Goal: Task Accomplishment & Management: Use online tool/utility

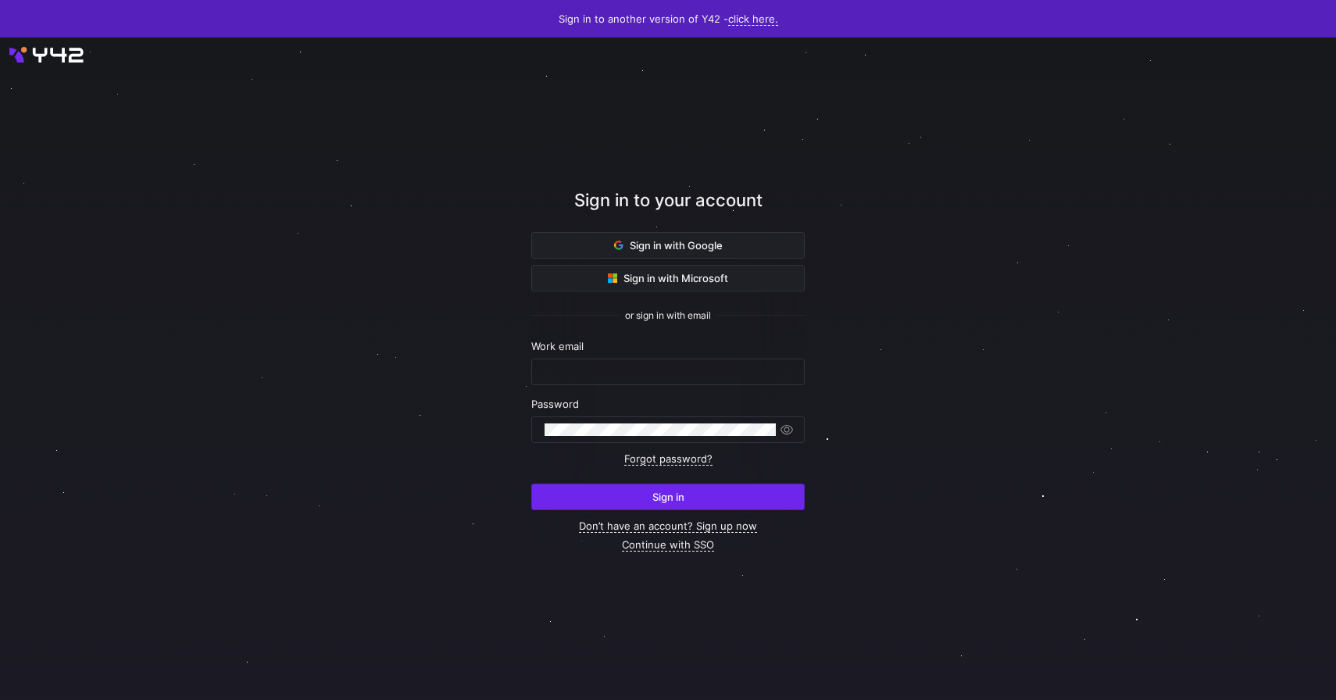
type input "[PERSON_NAME][EMAIL_ADDRESS][DOMAIN_NAME]"
click at [642, 491] on span "submit" at bounding box center [668, 496] width 272 height 25
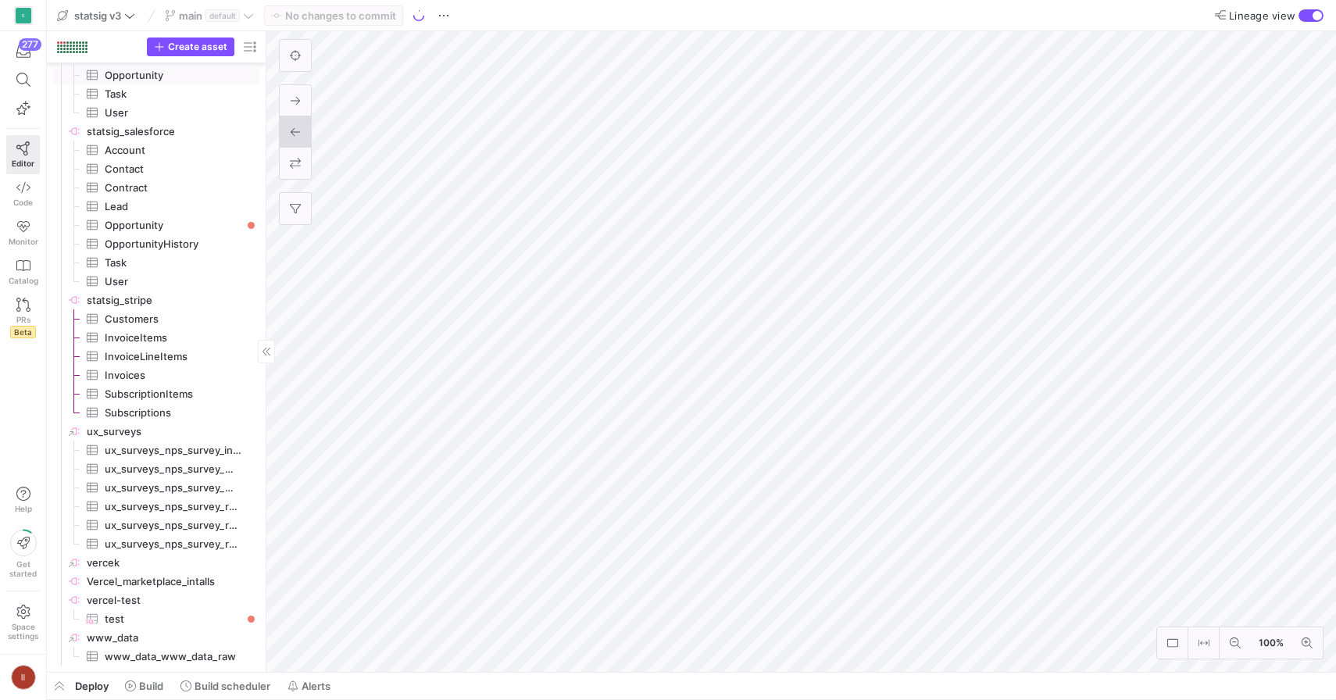
scroll to position [1190, 0]
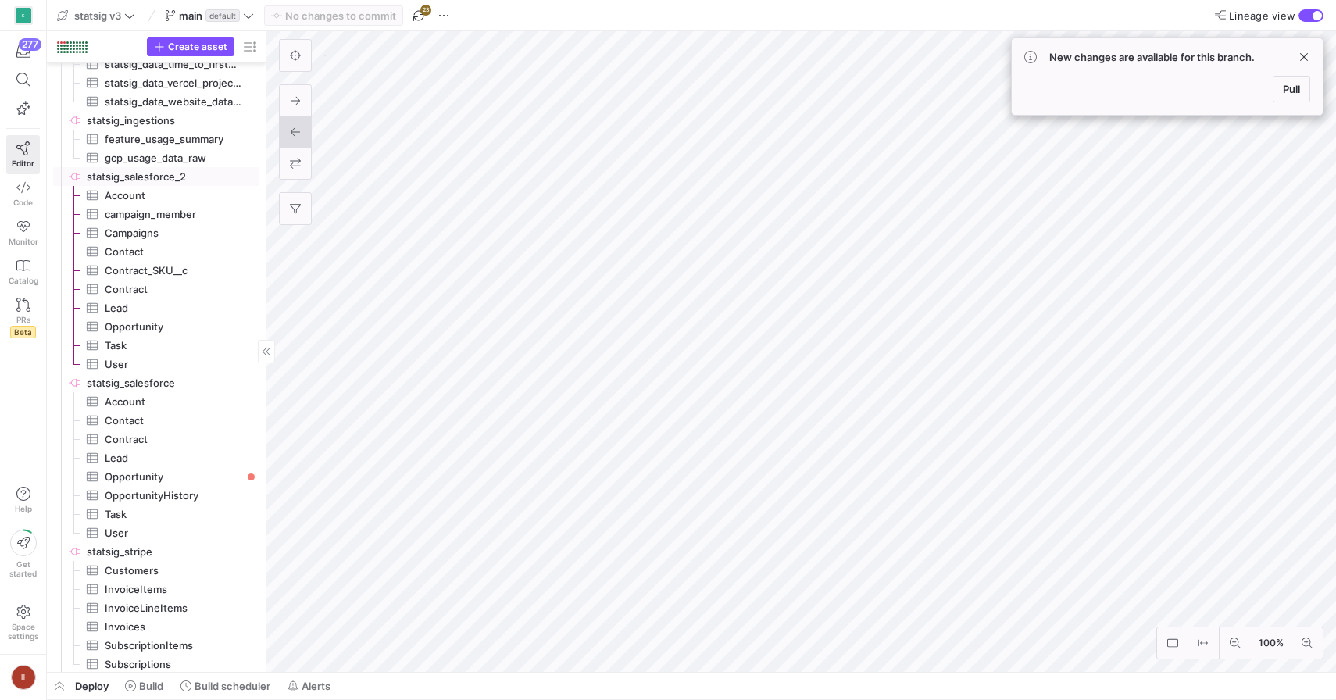
click at [152, 171] on span "statsig_salesforce_2​​​​​​​​" at bounding box center [172, 177] width 170 height 18
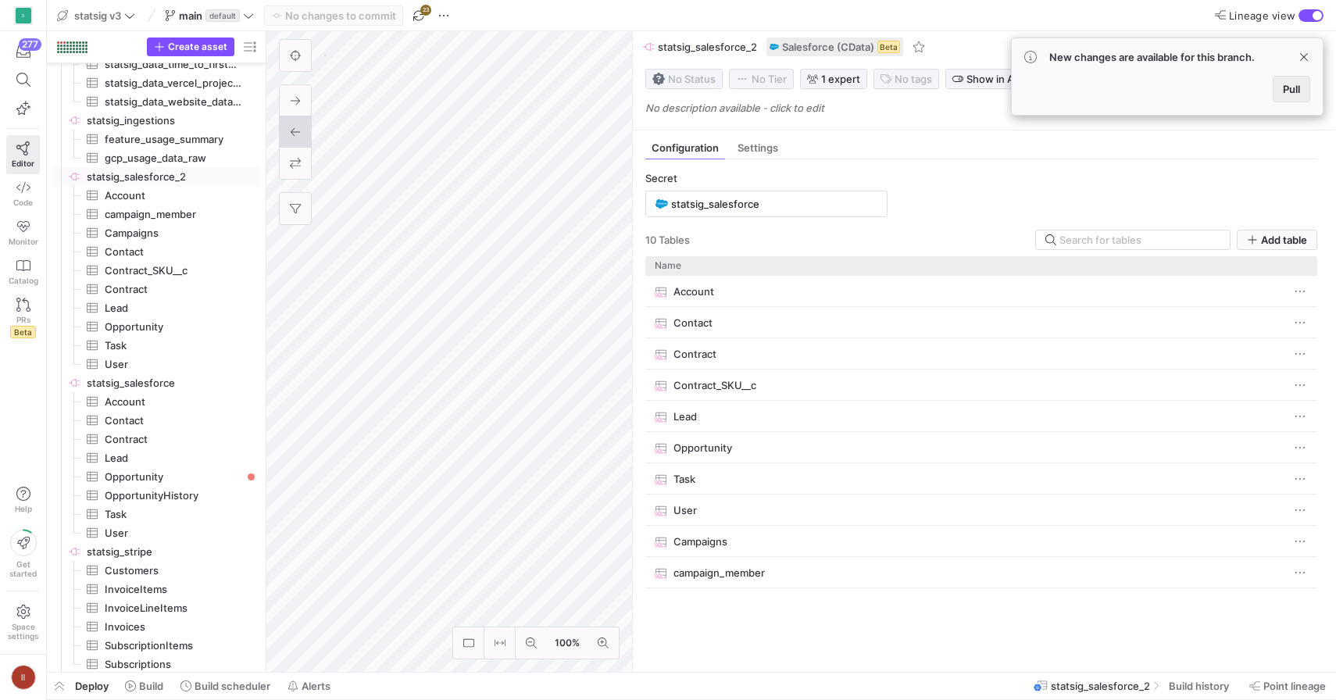
click at [1290, 87] on span "Pull" at bounding box center [1291, 89] width 17 height 13
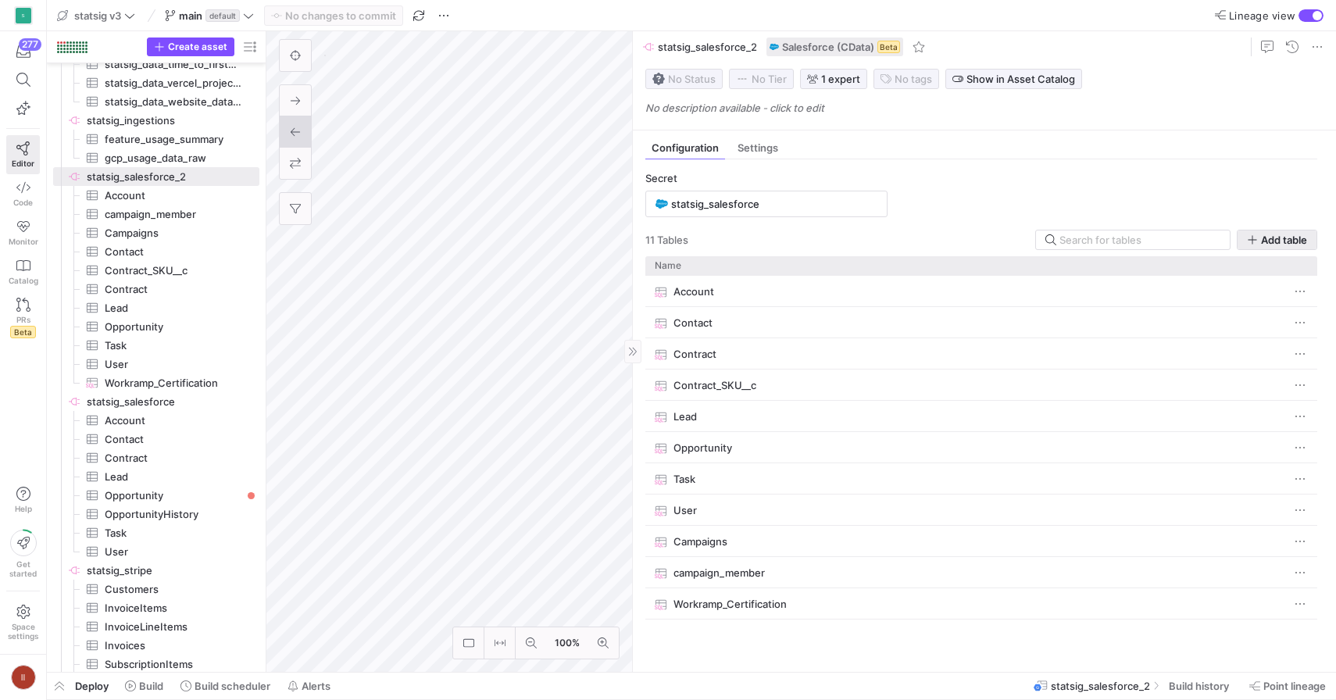
click at [1268, 241] on span "Add table" at bounding box center [1284, 240] width 46 height 13
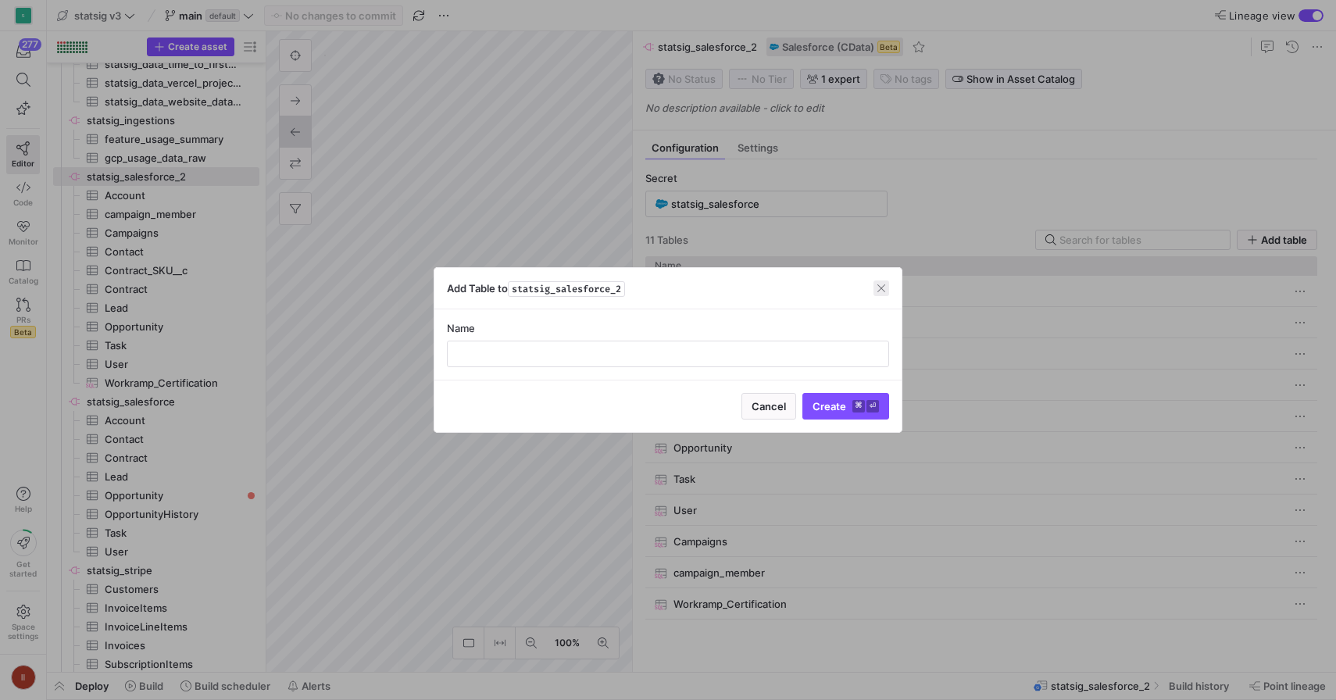
click at [880, 287] on span "button" at bounding box center [882, 288] width 16 height 16
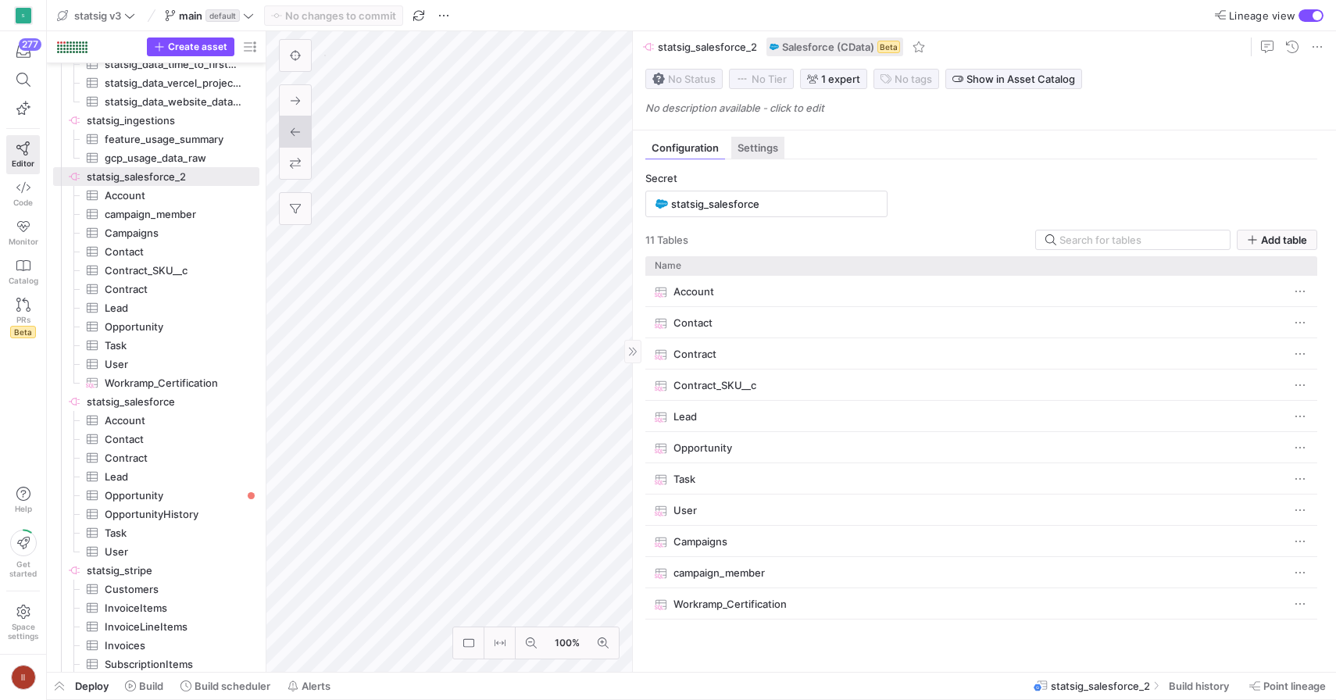
click at [774, 155] on div "Settings" at bounding box center [757, 148] width 53 height 23
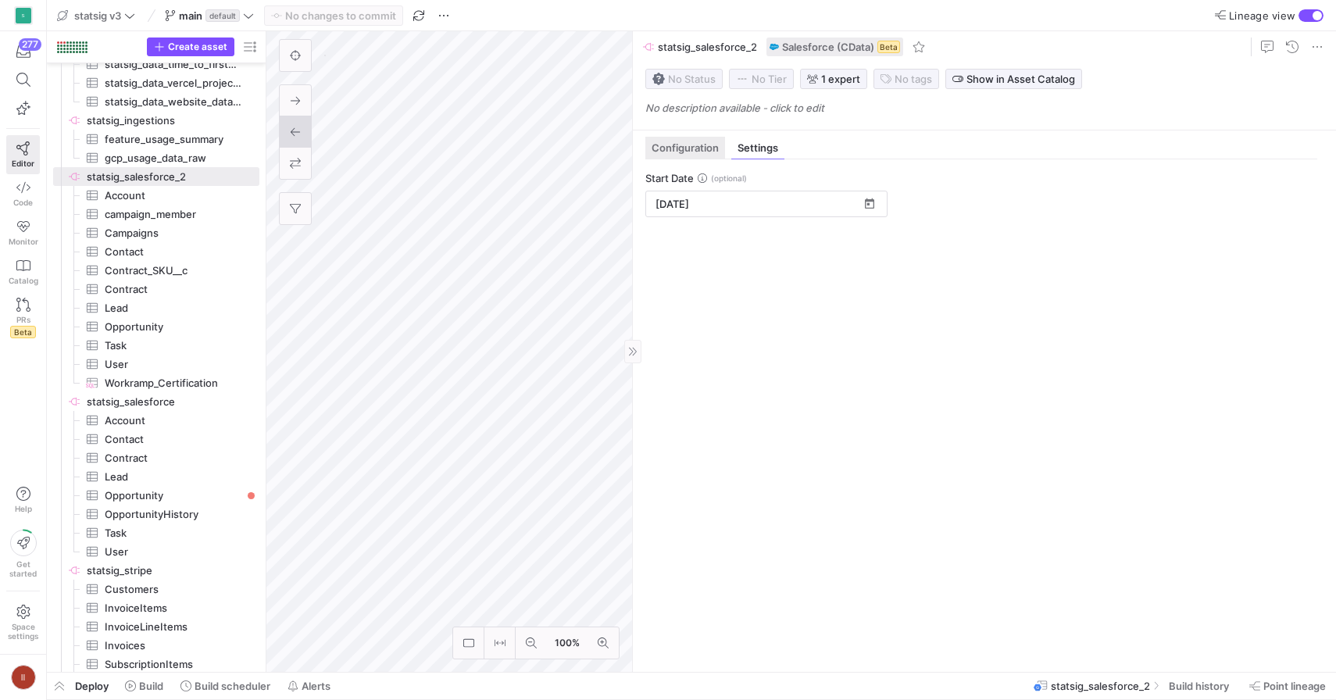
click at [724, 154] on div "Configuration" at bounding box center [685, 148] width 80 height 23
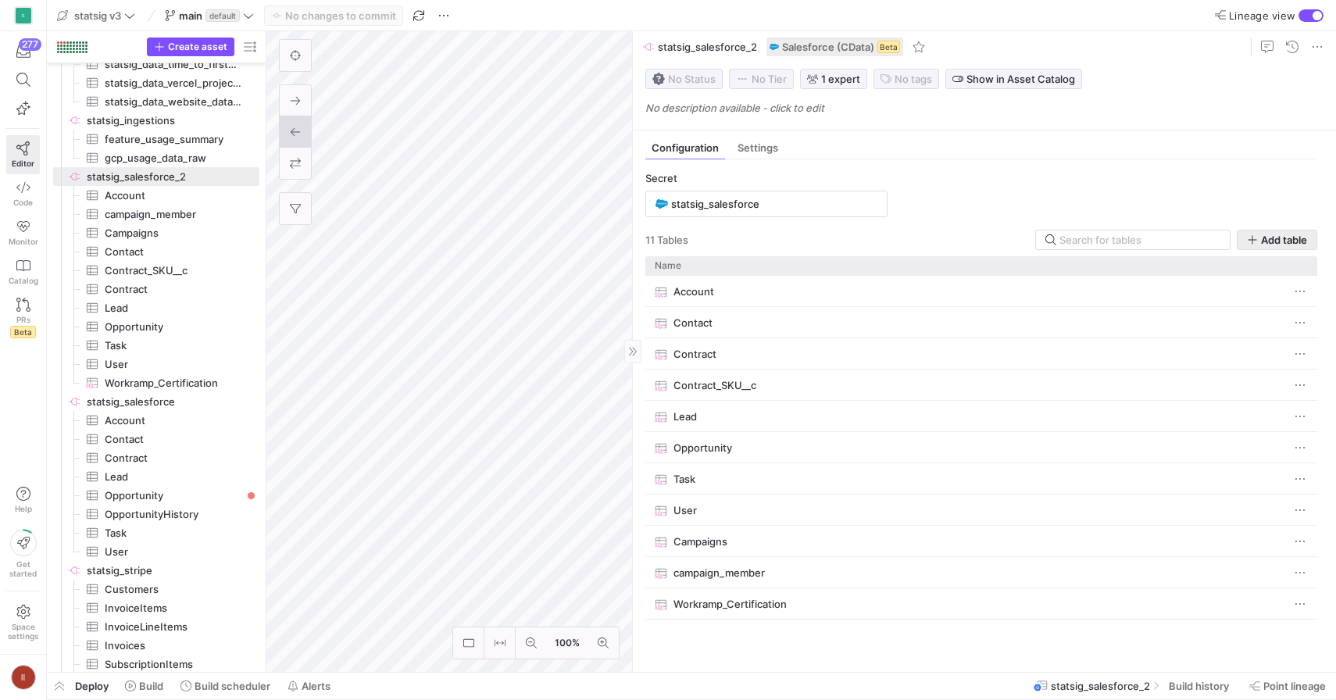
click at [1270, 240] on span "Add table" at bounding box center [1284, 240] width 46 height 13
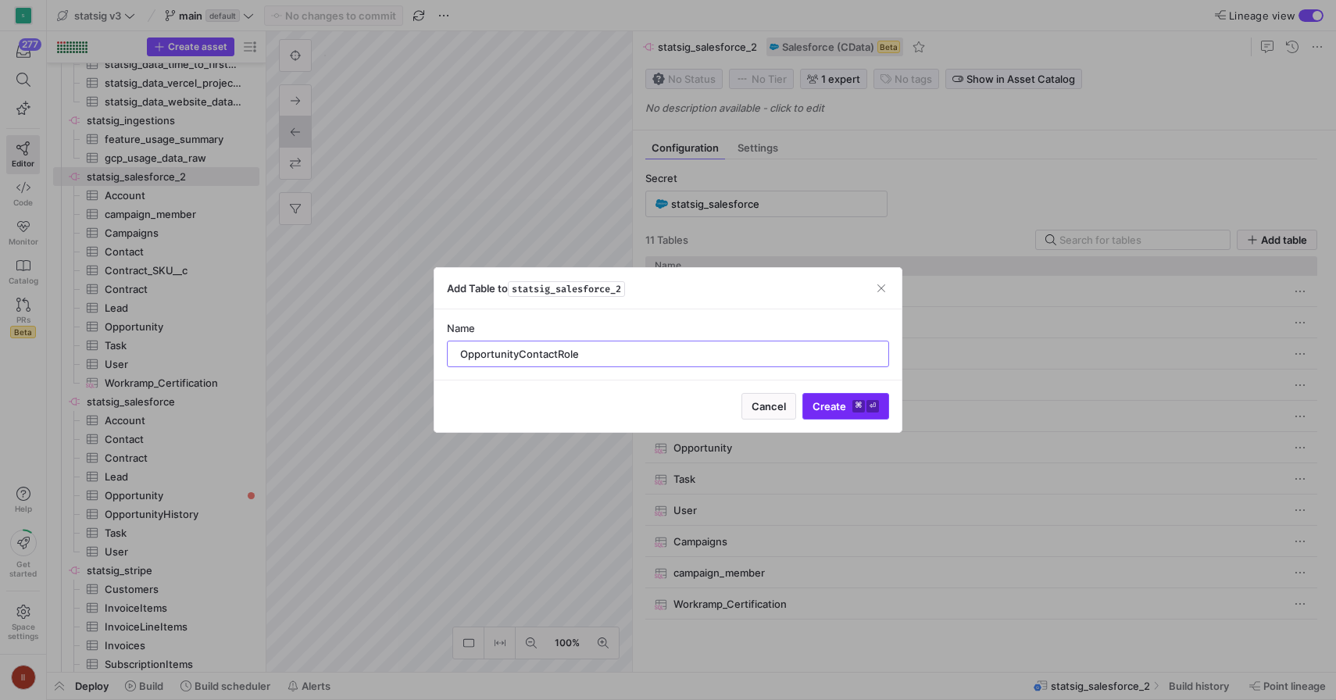
type input "OpportunityContactRole"
drag, startPoint x: 841, startPoint y: 408, endPoint x: 882, endPoint y: 282, distance: 132.2
click at [884, 281] on div "Add Table to statsig_salesforce_2 Name OpportunityContactRole Cancel Create ⌘ ⏎" at bounding box center [668, 350] width 469 height 166
click at [882, 282] on span "button" at bounding box center [882, 288] width 16 height 16
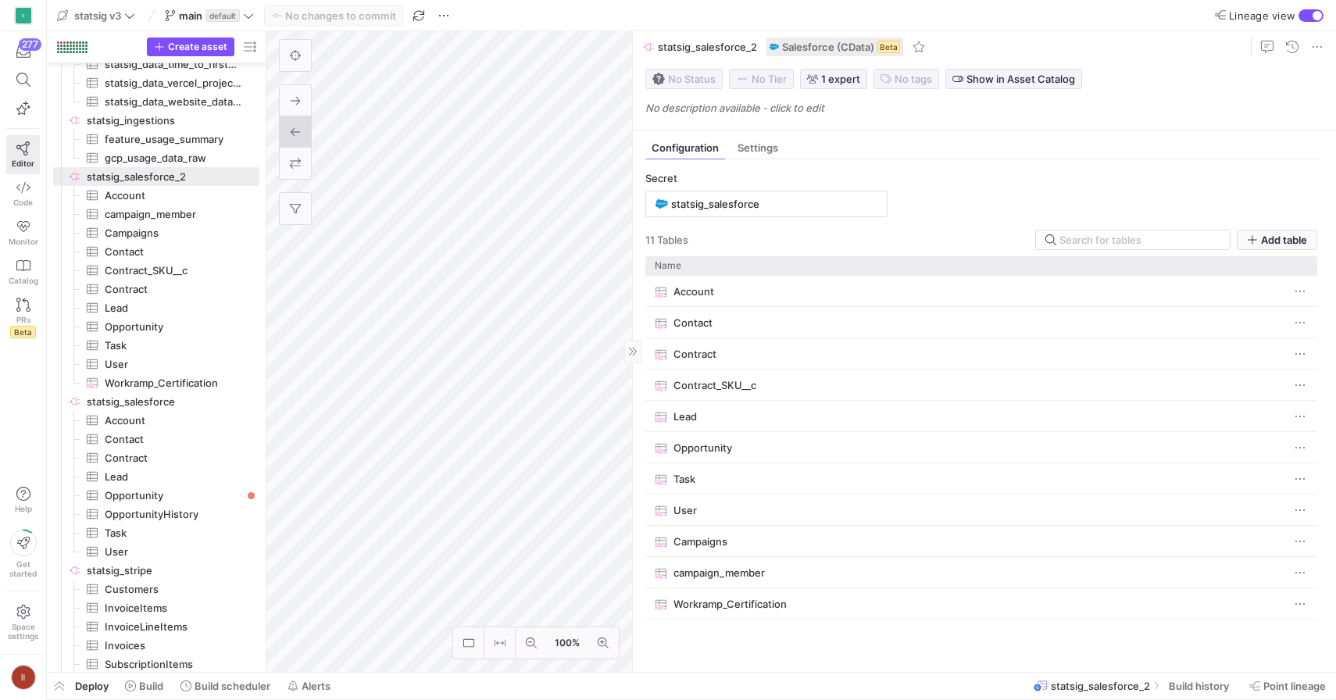
click at [1327, 41] on div at bounding box center [1284, 46] width 104 height 31
click at [1316, 45] on span at bounding box center [1317, 47] width 19 height 19
click at [1020, 114] on div at bounding box center [668, 350] width 1336 height 700
click at [772, 149] on span "Settings" at bounding box center [758, 148] width 41 height 10
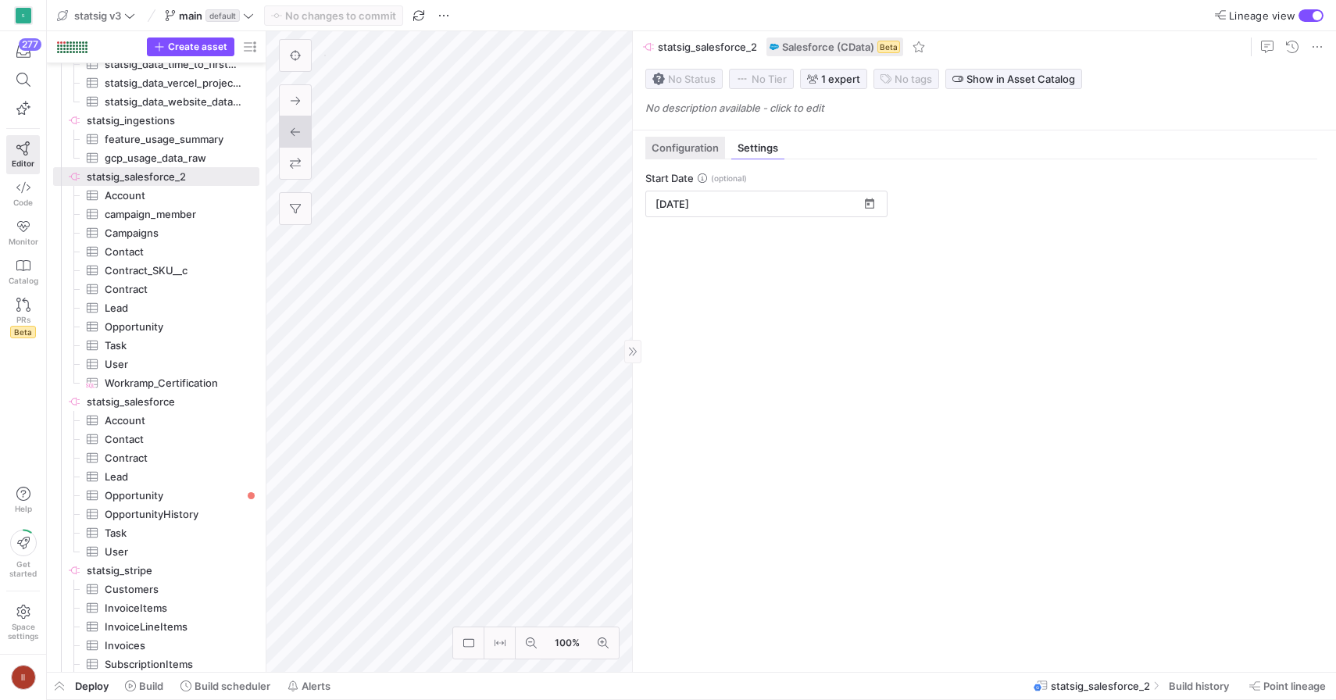
click at [691, 153] on span "Configuration" at bounding box center [685, 148] width 67 height 10
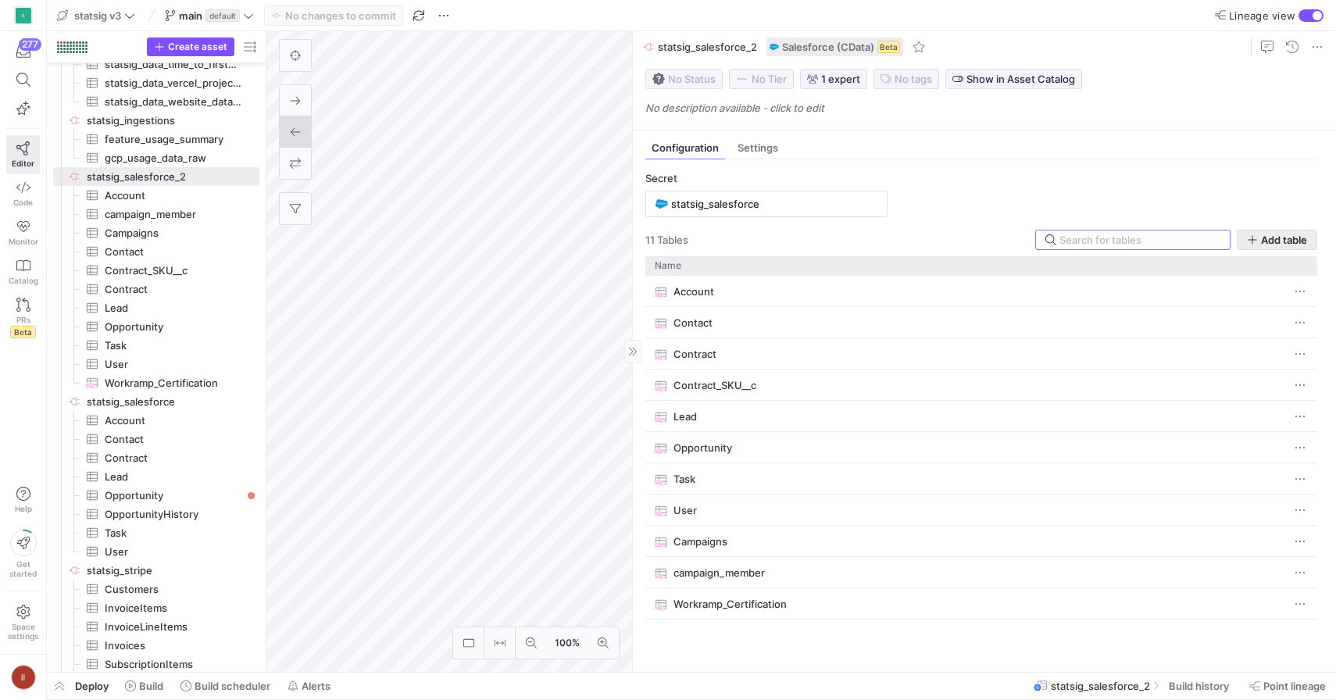
click at [1274, 235] on span "Add table" at bounding box center [1284, 240] width 46 height 13
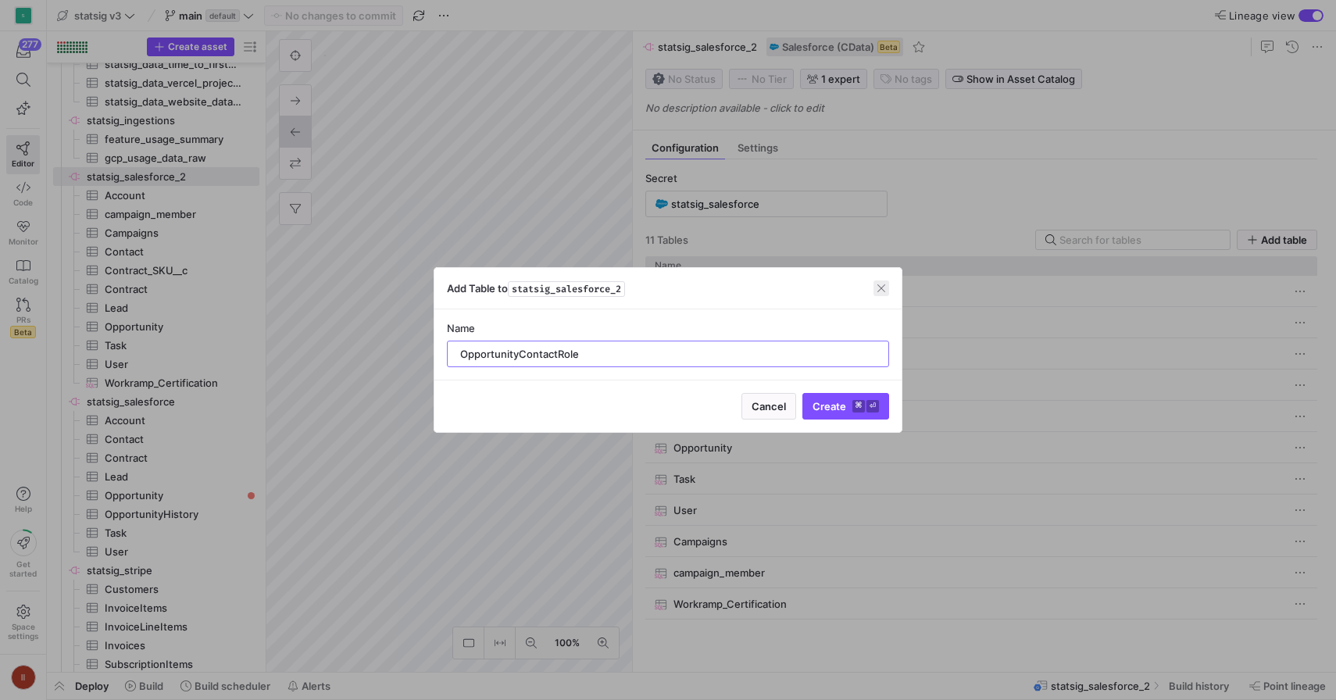
type input "OpportunityContactRole"
click at [875, 290] on span "button" at bounding box center [882, 288] width 16 height 16
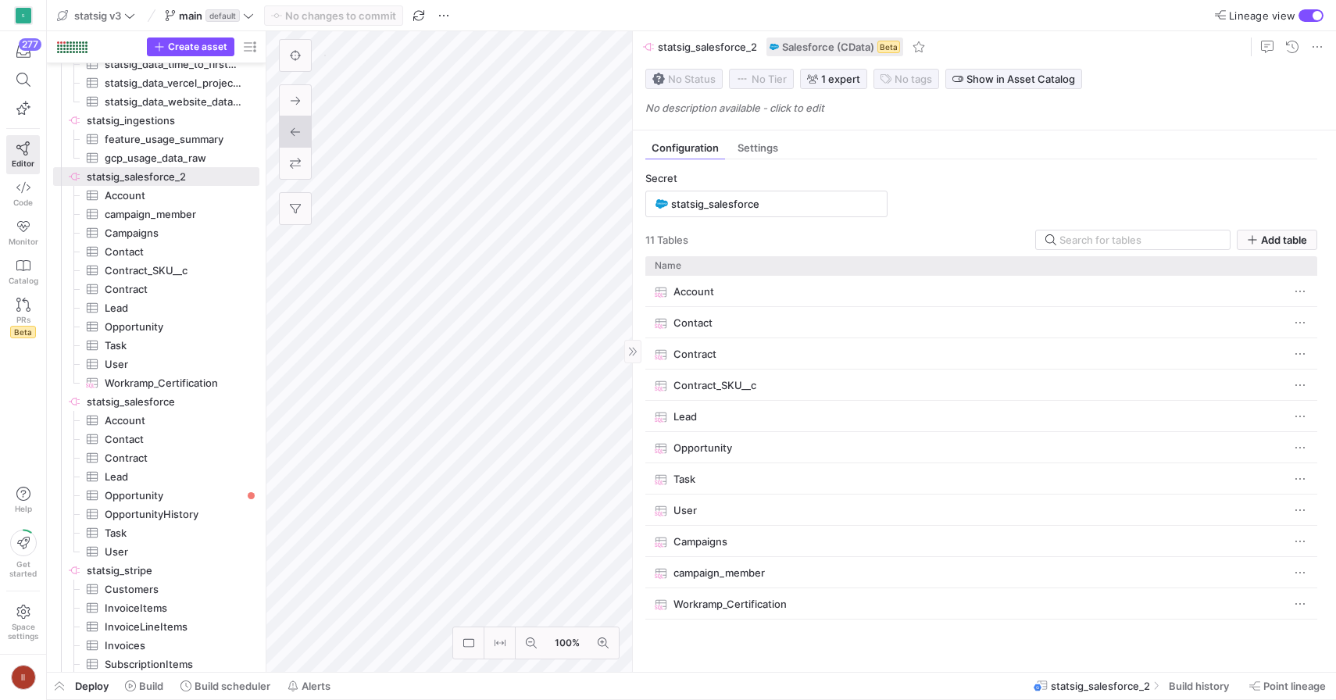
click at [765, 130] on as-split "Configuration Settings Secret statsig_salesforce 11 Table s Add table Drag here…" at bounding box center [984, 351] width 703 height 641
click at [761, 138] on div "Settings" at bounding box center [757, 148] width 53 height 23
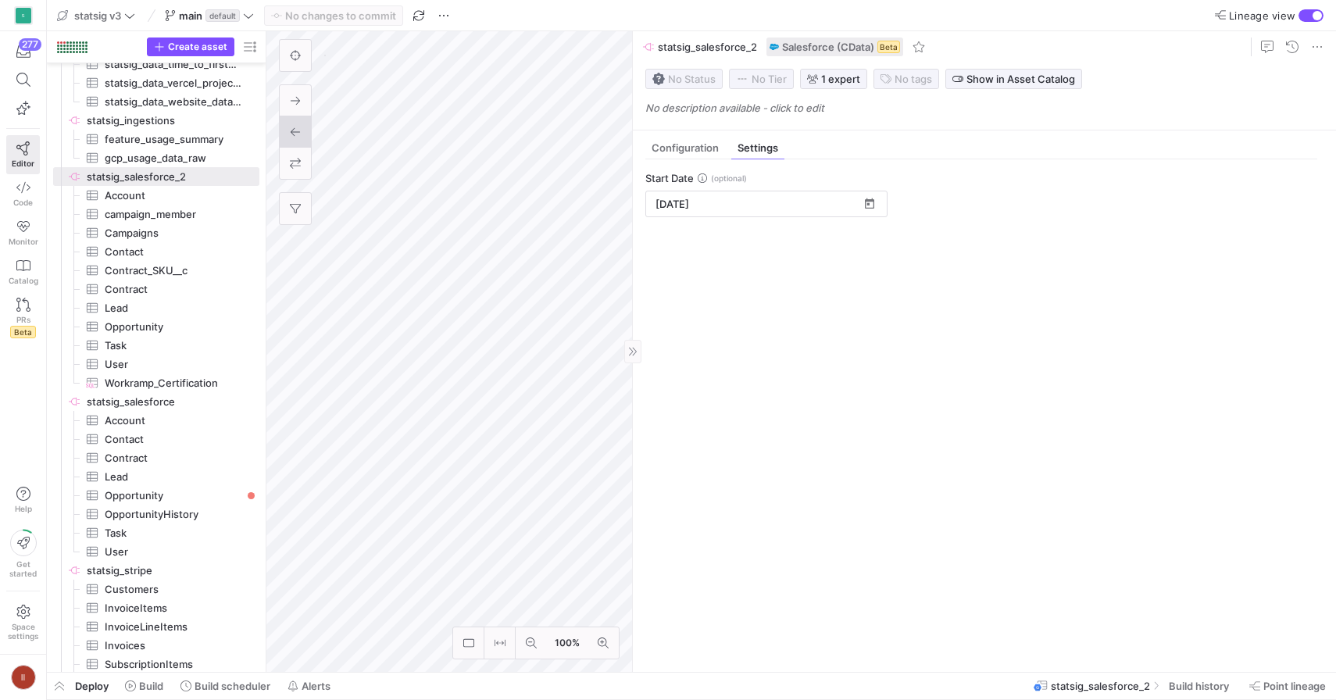
click at [688, 163] on div "Start Date 01/01/2021" at bounding box center [981, 409] width 697 height 500
click at [688, 151] on span "Configuration" at bounding box center [685, 148] width 67 height 10
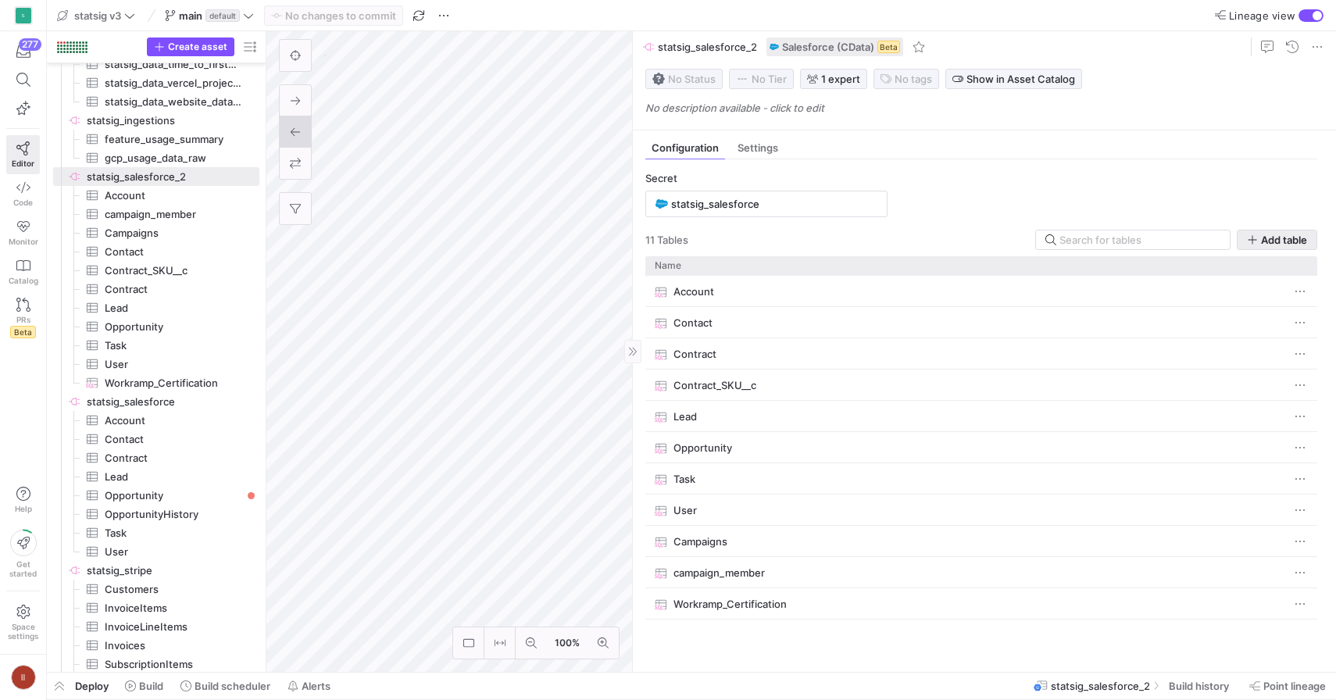
click at [1271, 248] on span "button" at bounding box center [1277, 239] width 79 height 19
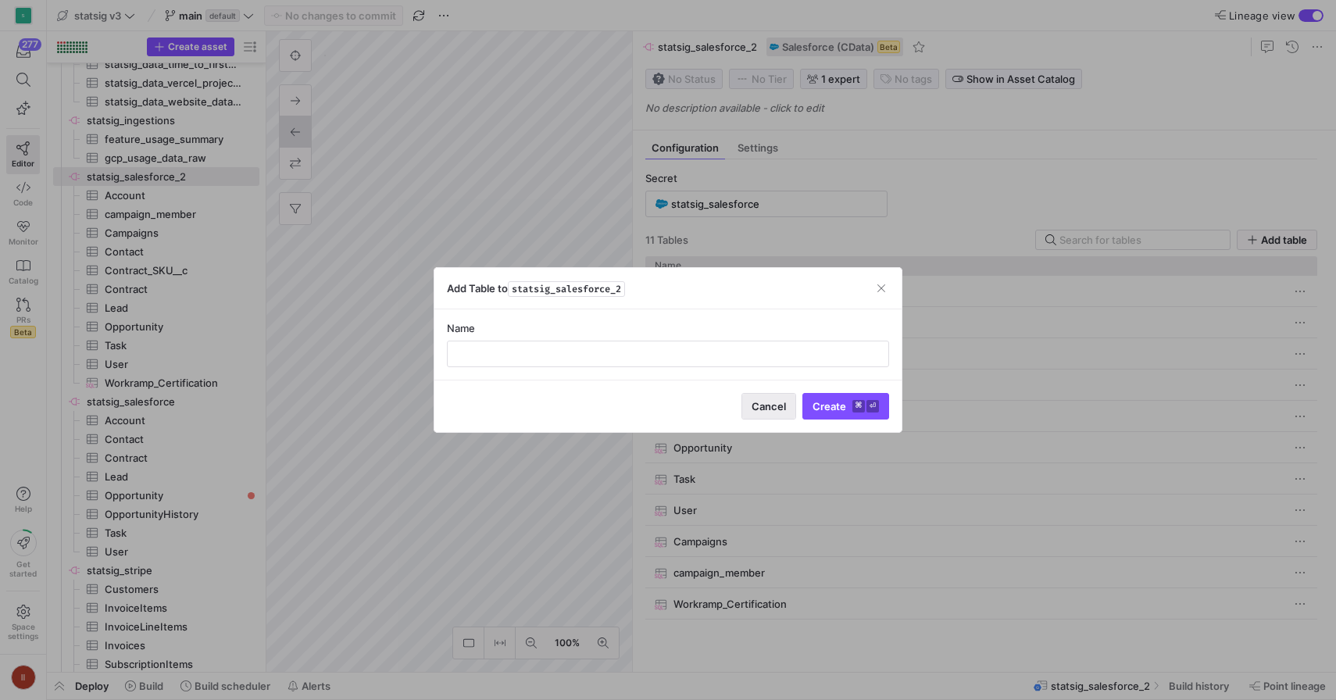
click at [770, 412] on span "Cancel" at bounding box center [769, 406] width 34 height 13
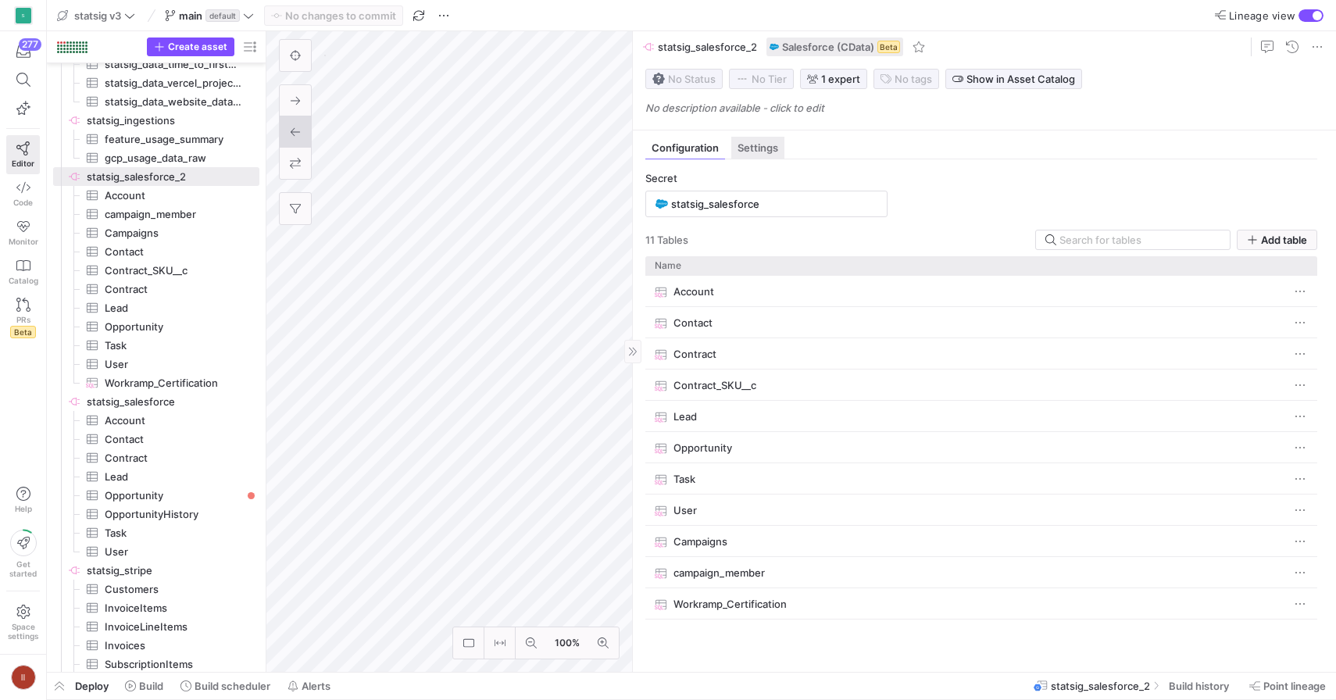
click at [766, 152] on span "Settings" at bounding box center [758, 148] width 41 height 10
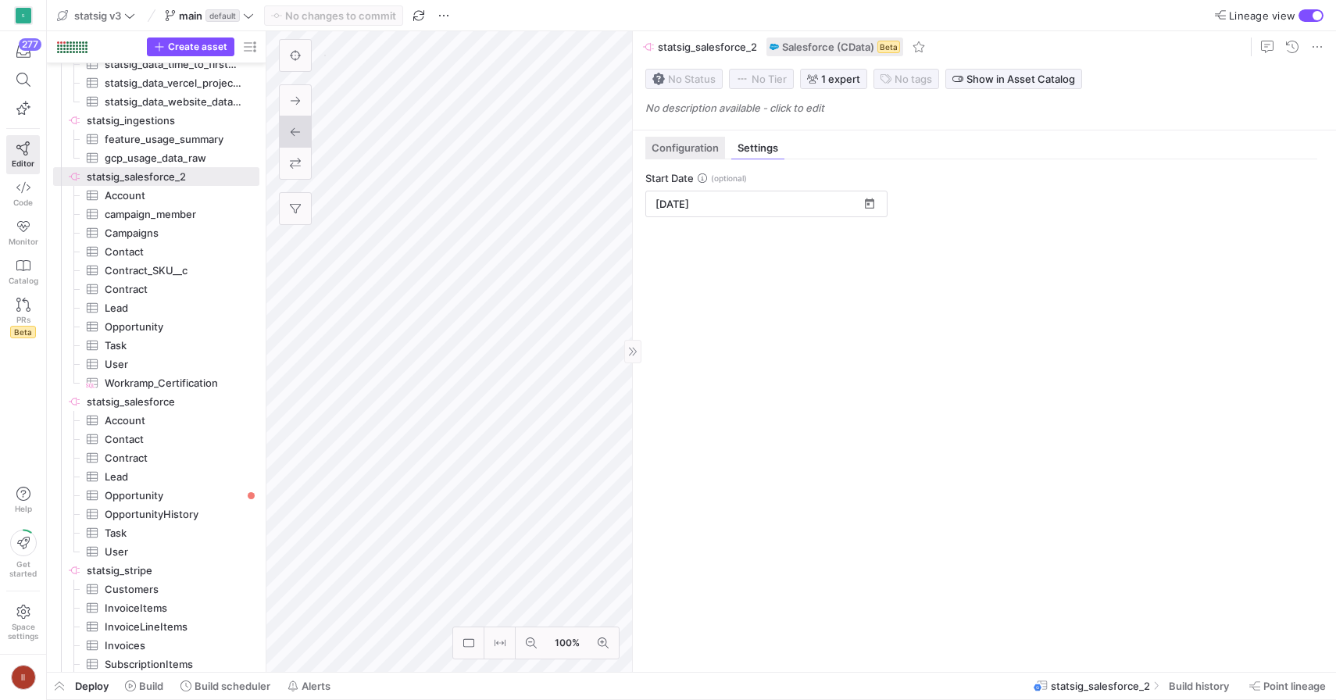
click at [697, 148] on span "Configuration" at bounding box center [685, 148] width 67 height 10
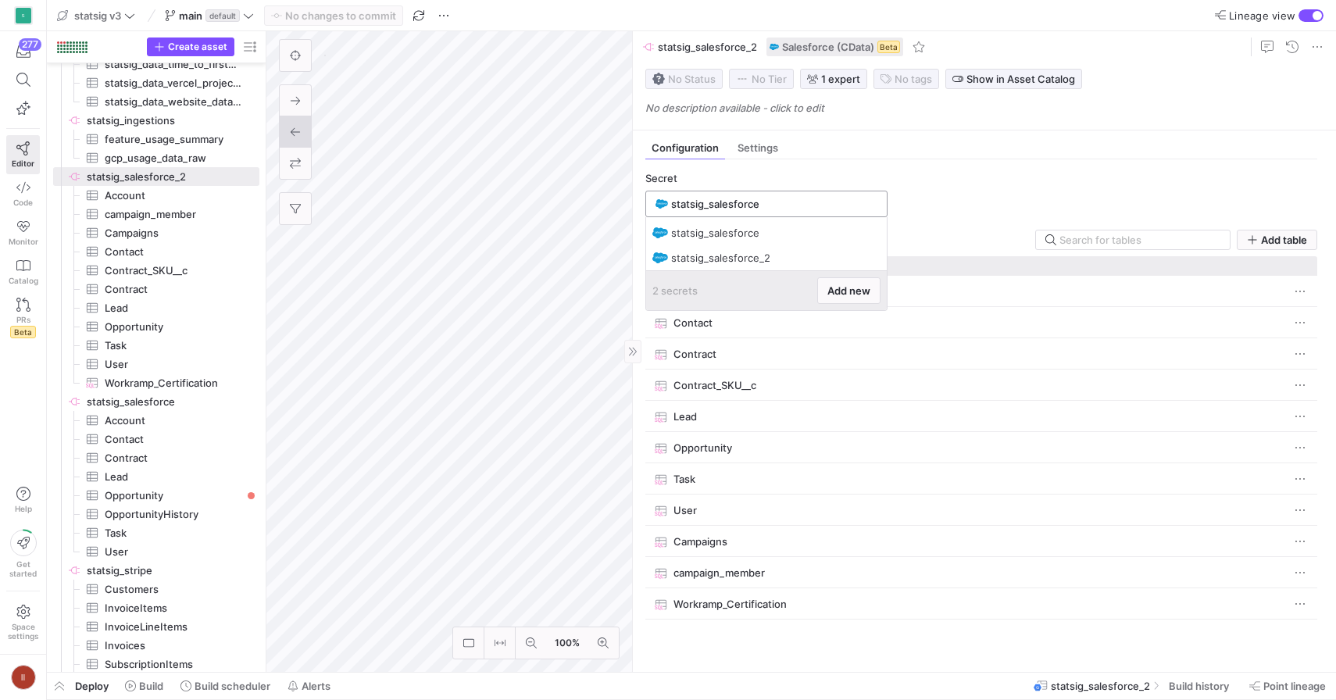
click at [693, 202] on input "statsig_salesforce" at bounding box center [774, 204] width 206 height 13
click at [974, 200] on y42-source-config-entity-configuration-tables-view "Secret statsig_salesforce 11 Table s Add table Drag here to set row groups Drag…" at bounding box center [981, 416] width 672 height 488
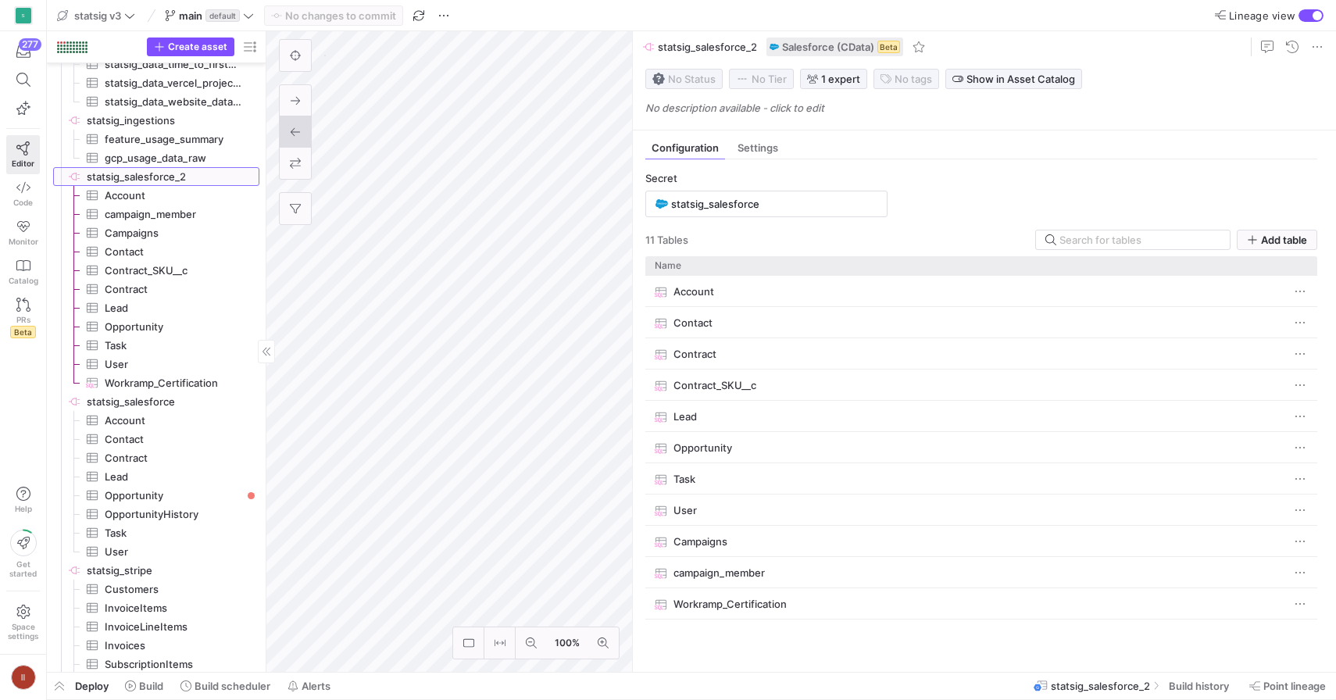
click at [118, 181] on span "statsig_salesforce_2​​​​​​​​" at bounding box center [172, 177] width 170 height 18
click at [85, 172] on span "statsig_salesforce_2​​​​​​​​" at bounding box center [162, 176] width 192 height 17
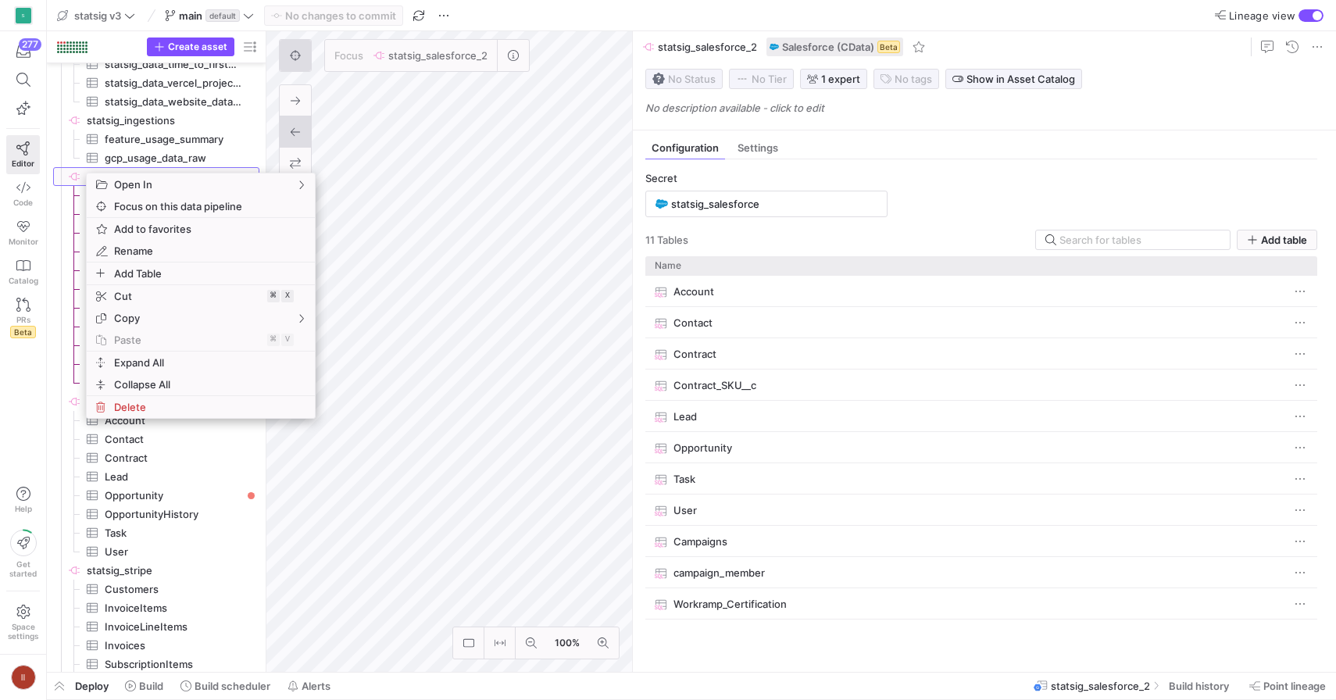
click at [70, 175] on icon at bounding box center [74, 176] width 13 height 13
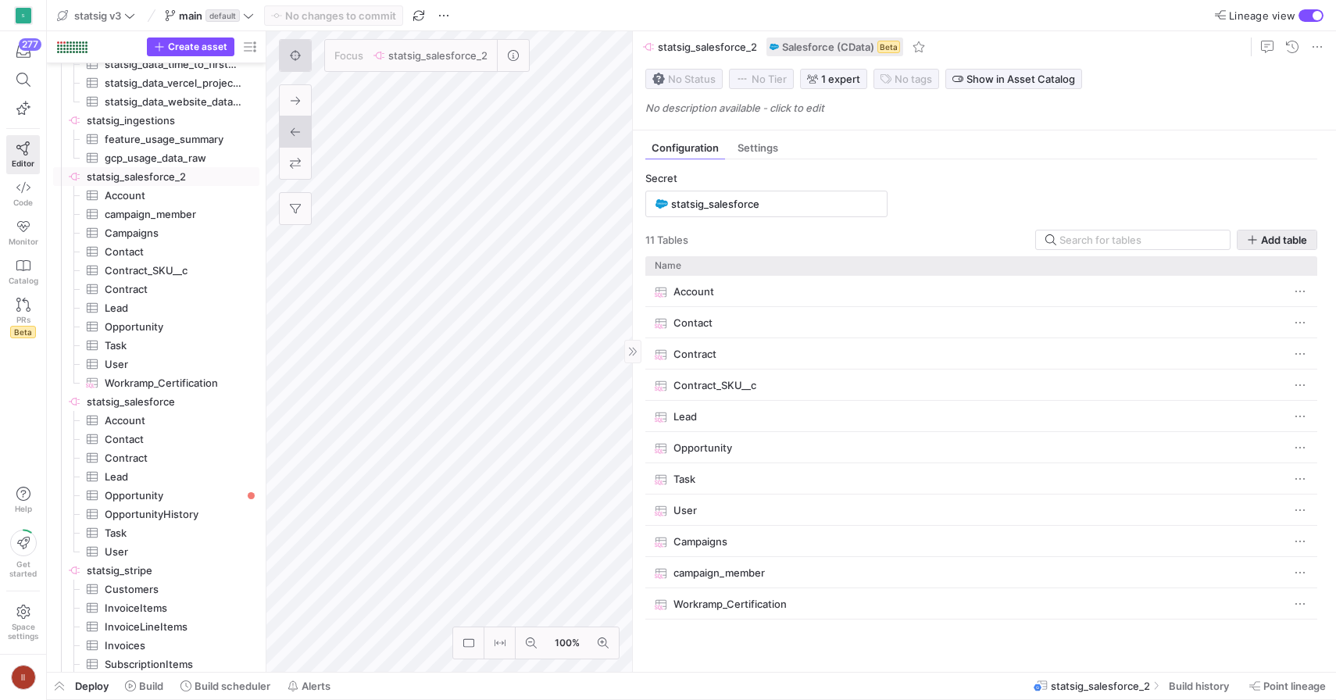
click at [1288, 241] on span "Add table" at bounding box center [1284, 240] width 46 height 13
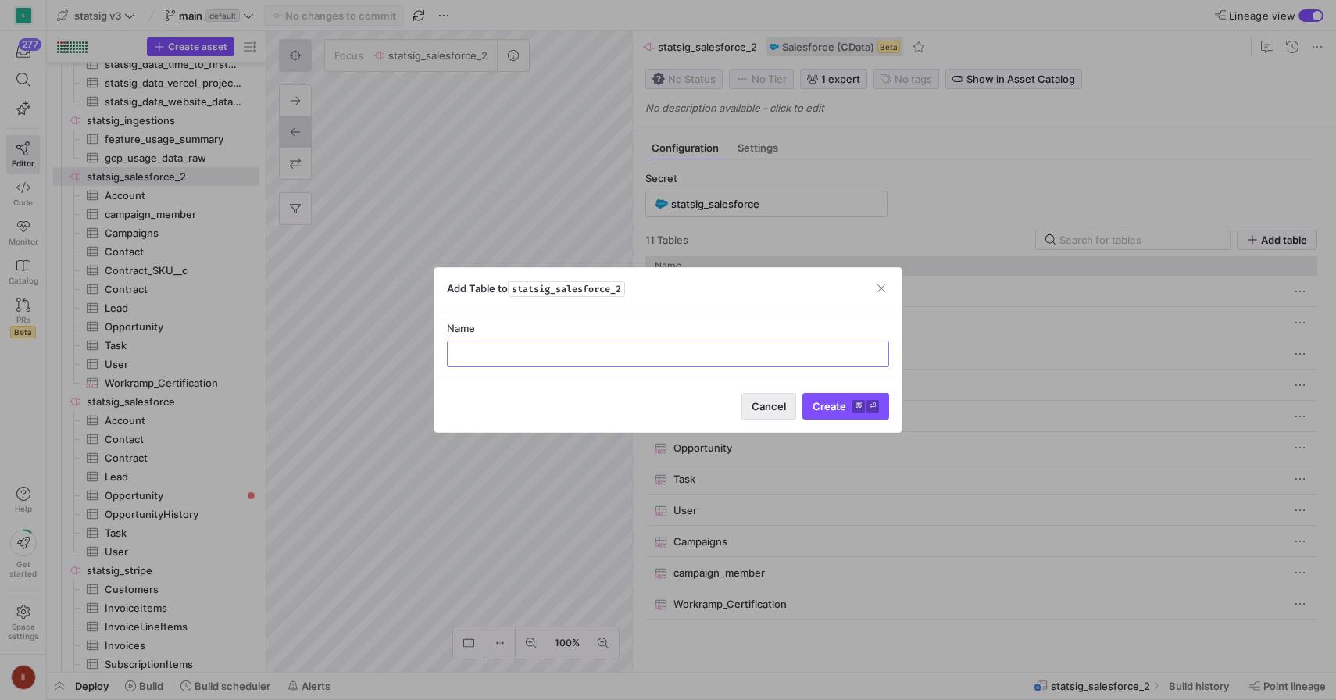
type input "c"
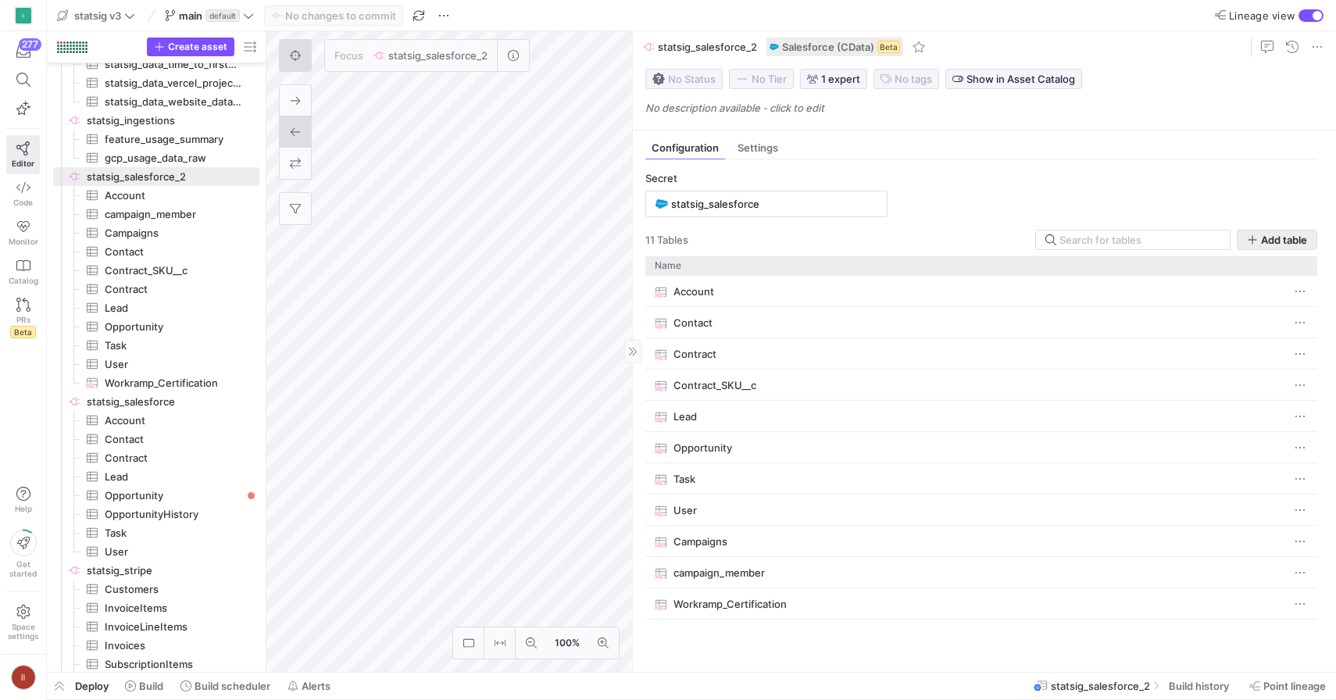
click at [1264, 240] on span "Add table" at bounding box center [1284, 240] width 46 height 13
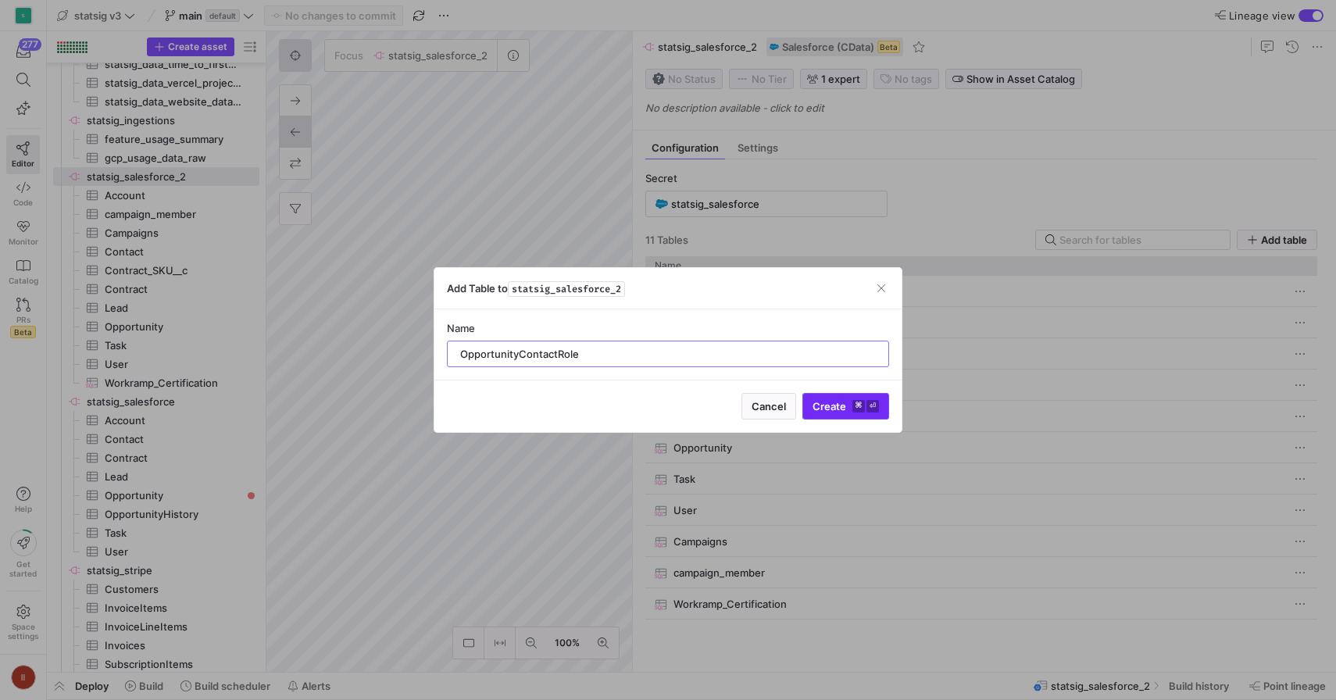
type input "OpportunityContactRole"
click at [832, 409] on span "Create ⌘ ⏎" at bounding box center [846, 406] width 66 height 13
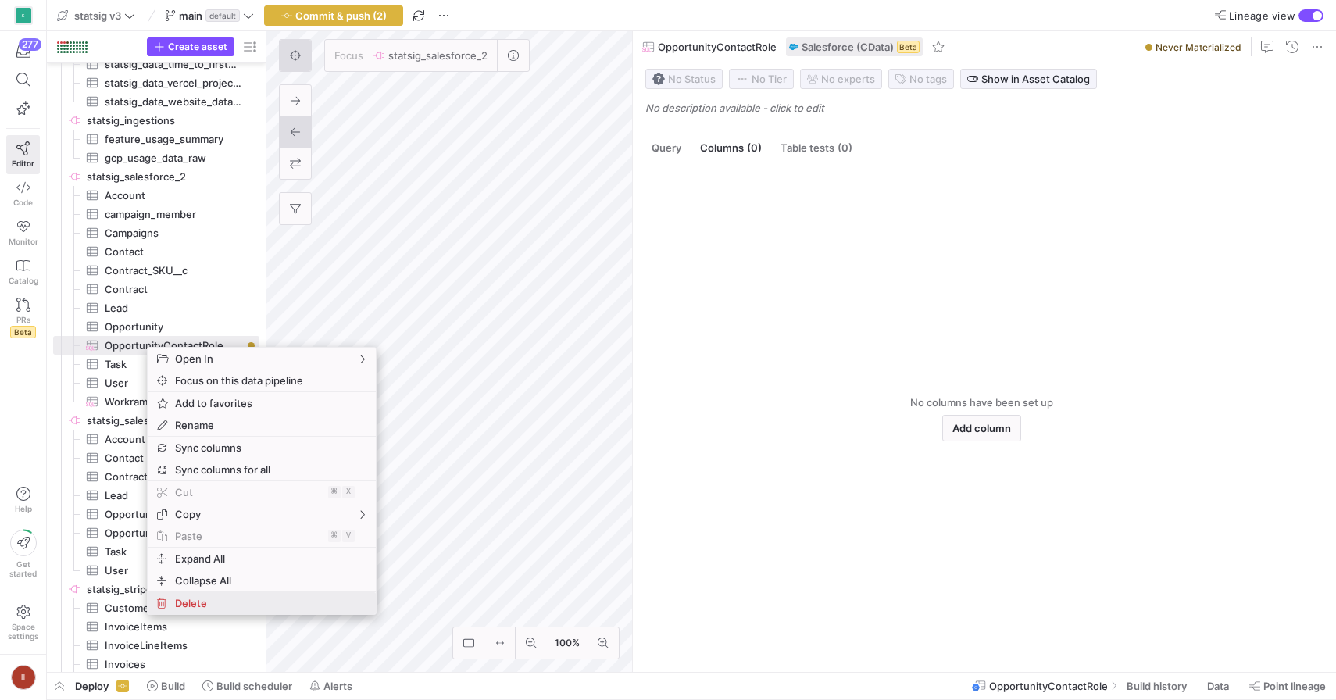
click at [214, 599] on span "Delete" at bounding box center [248, 603] width 159 height 22
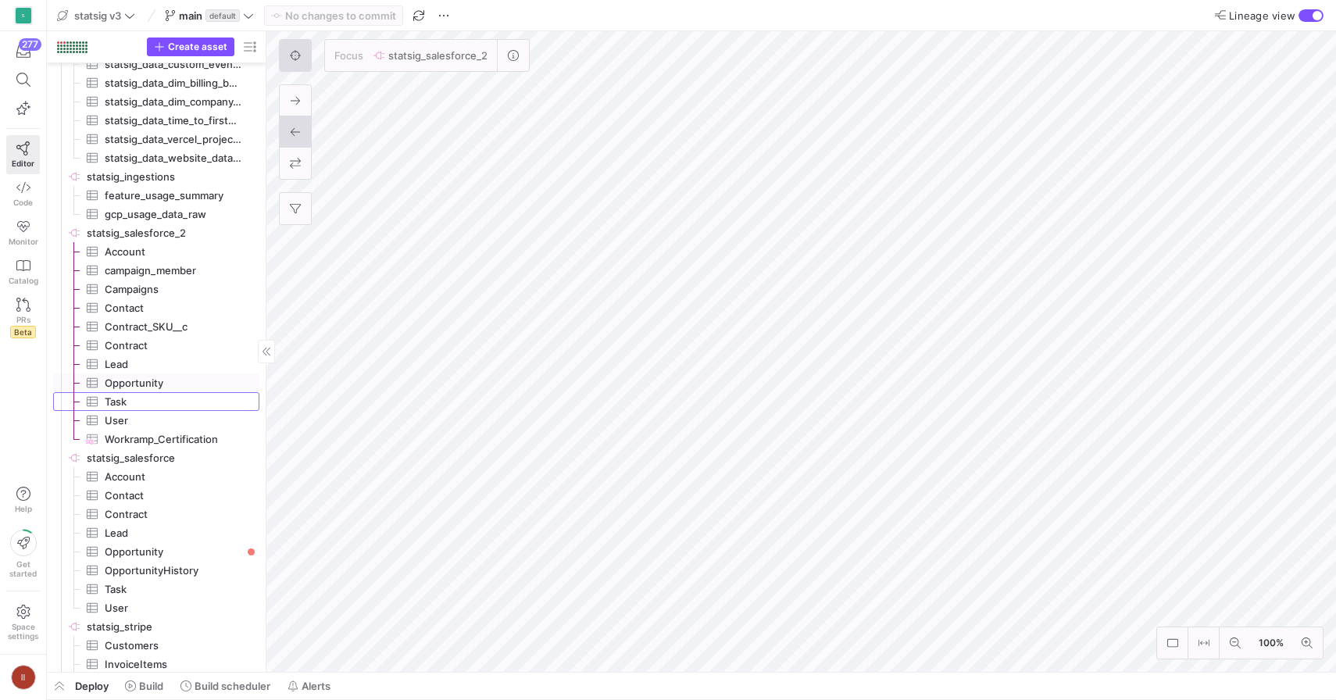
scroll to position [1096, 0]
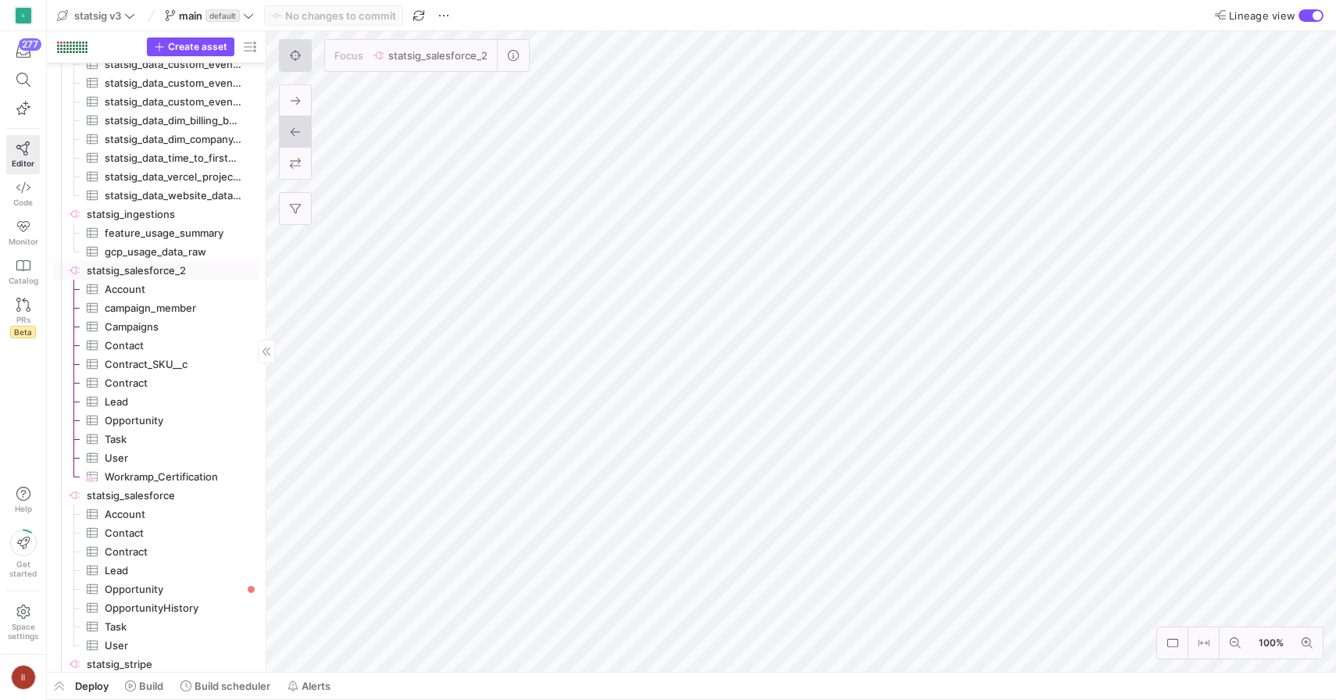
click at [171, 271] on span "statsig_salesforce_2​​​​​​​​" at bounding box center [172, 271] width 170 height 18
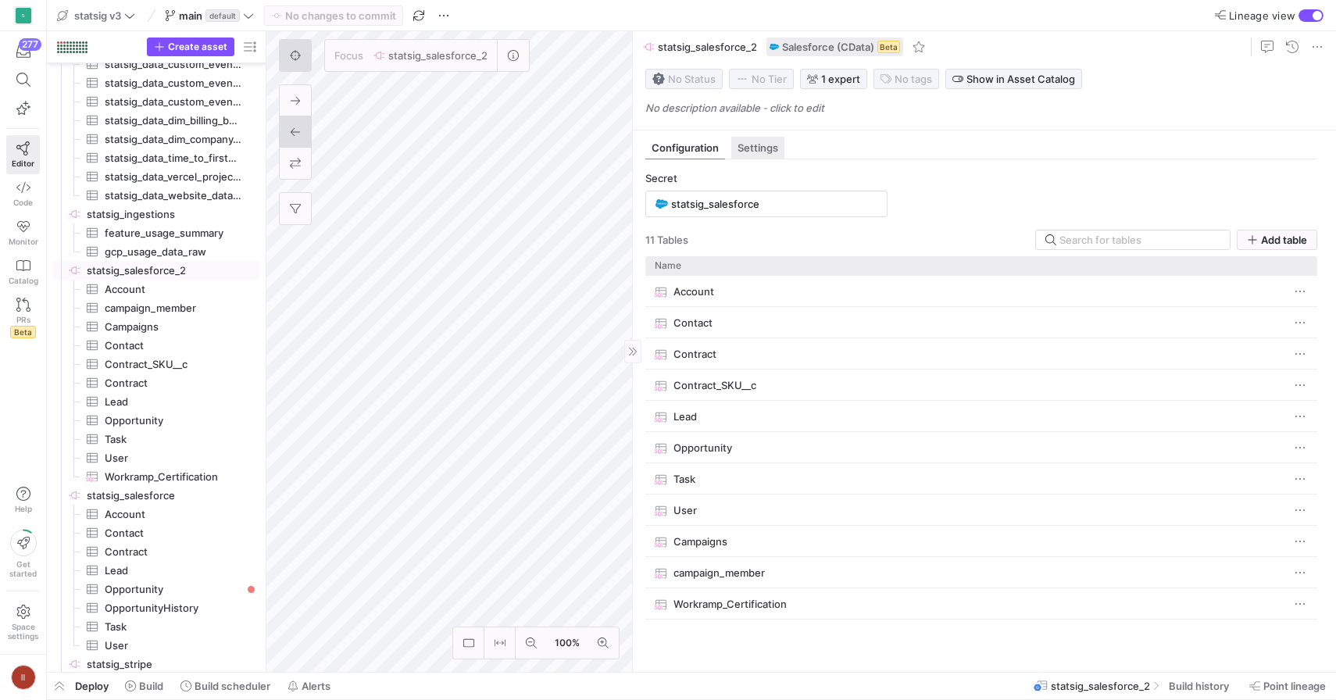
click at [754, 141] on div "Settings" at bounding box center [757, 148] width 53 height 23
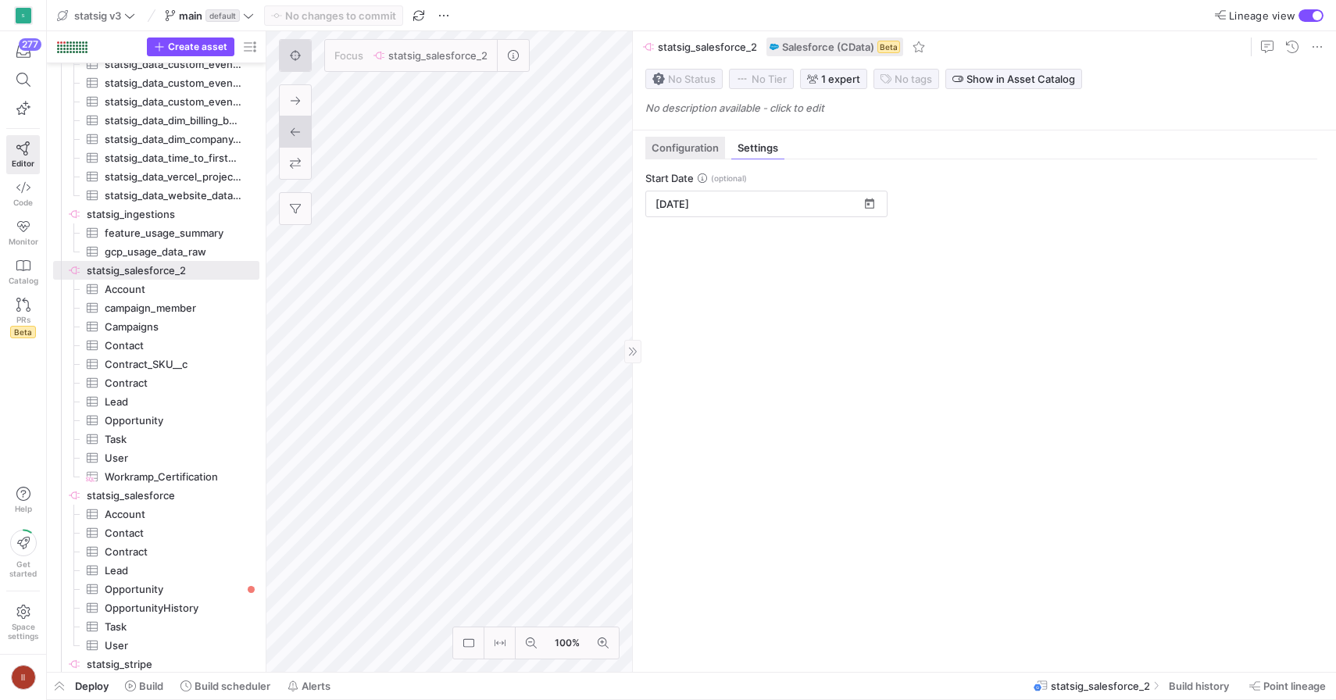
click at [705, 145] on span "Configuration" at bounding box center [685, 148] width 67 height 10
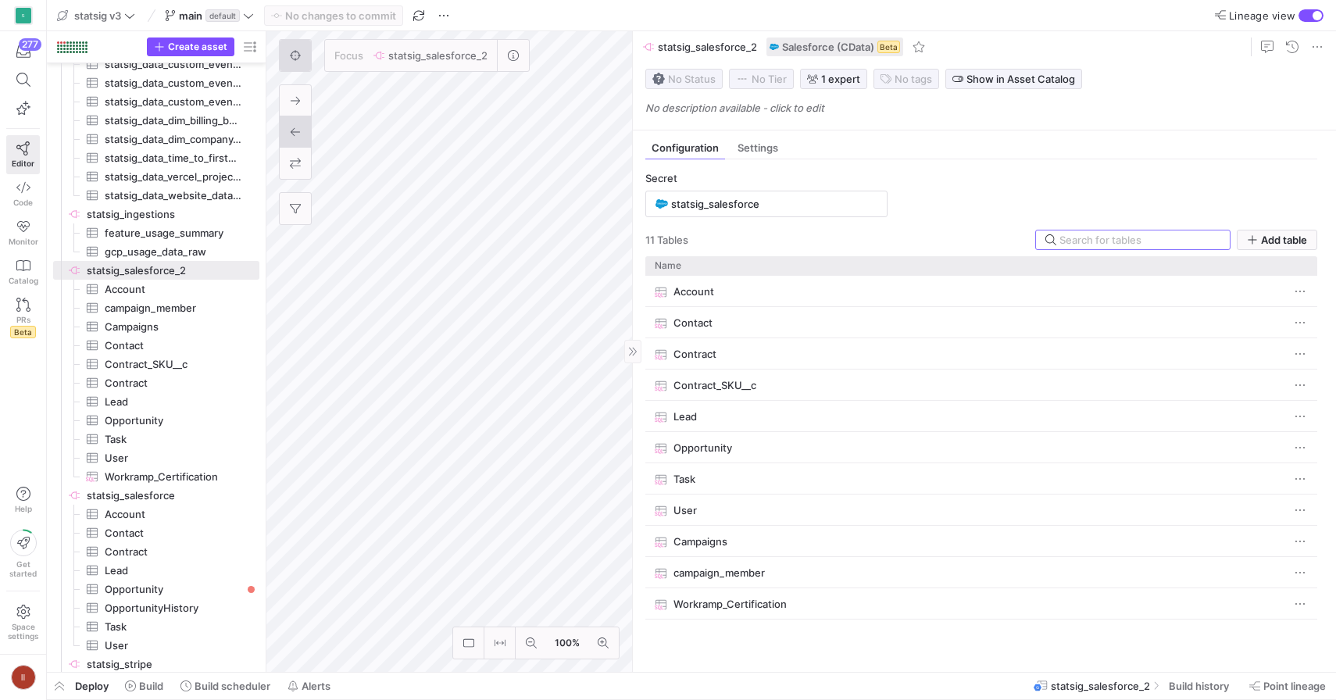
click at [660, 48] on span "statsig_salesforce_2" at bounding box center [707, 47] width 99 height 13
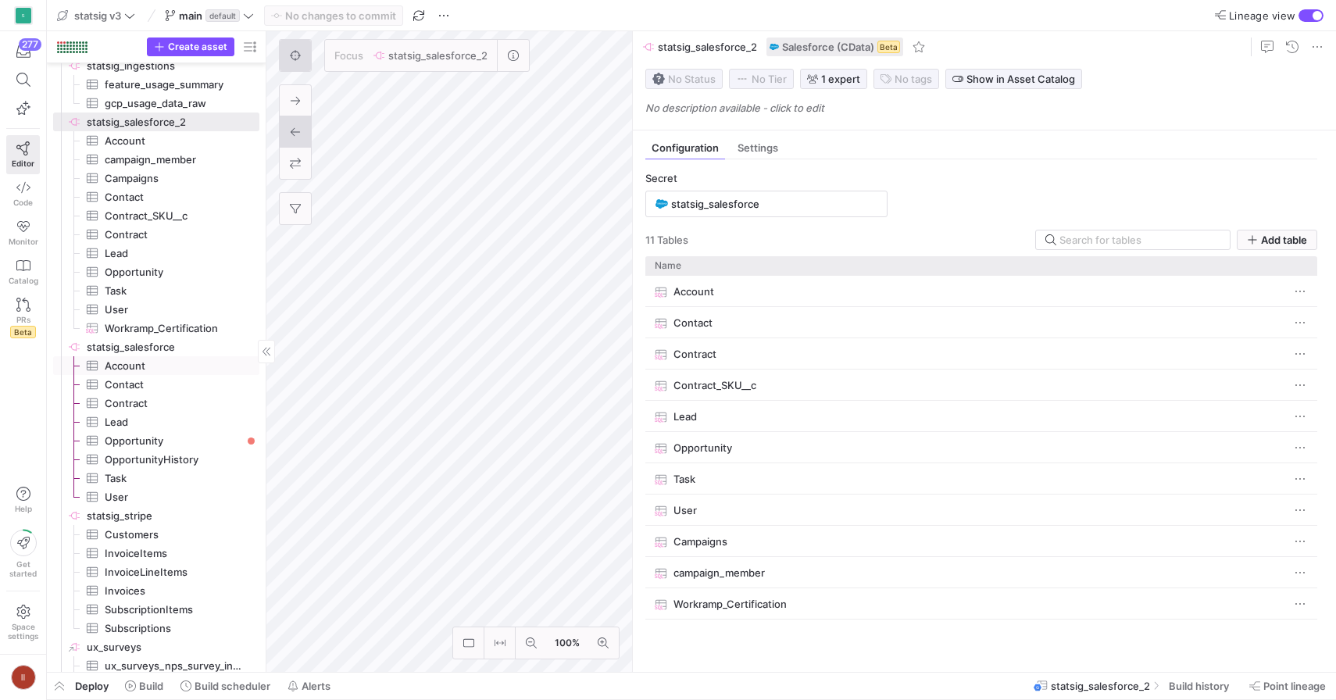
scroll to position [1038, 0]
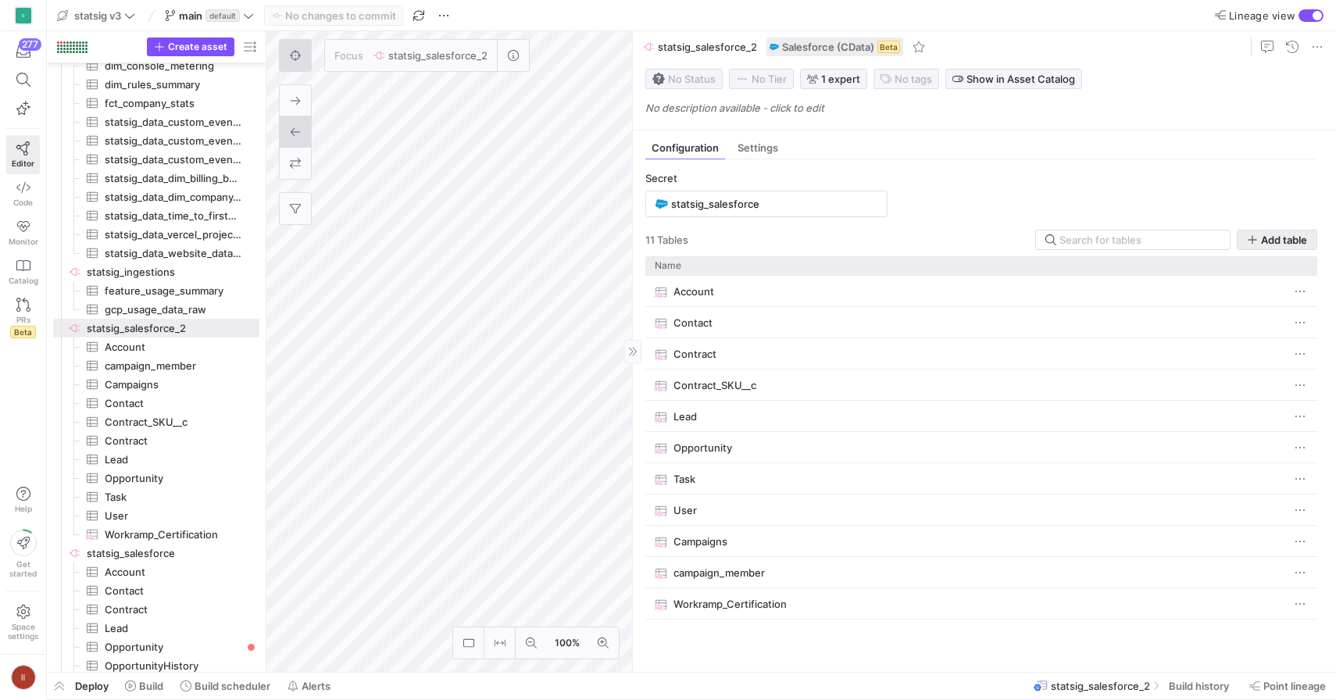
click at [1277, 243] on span "Add table" at bounding box center [1284, 240] width 46 height 13
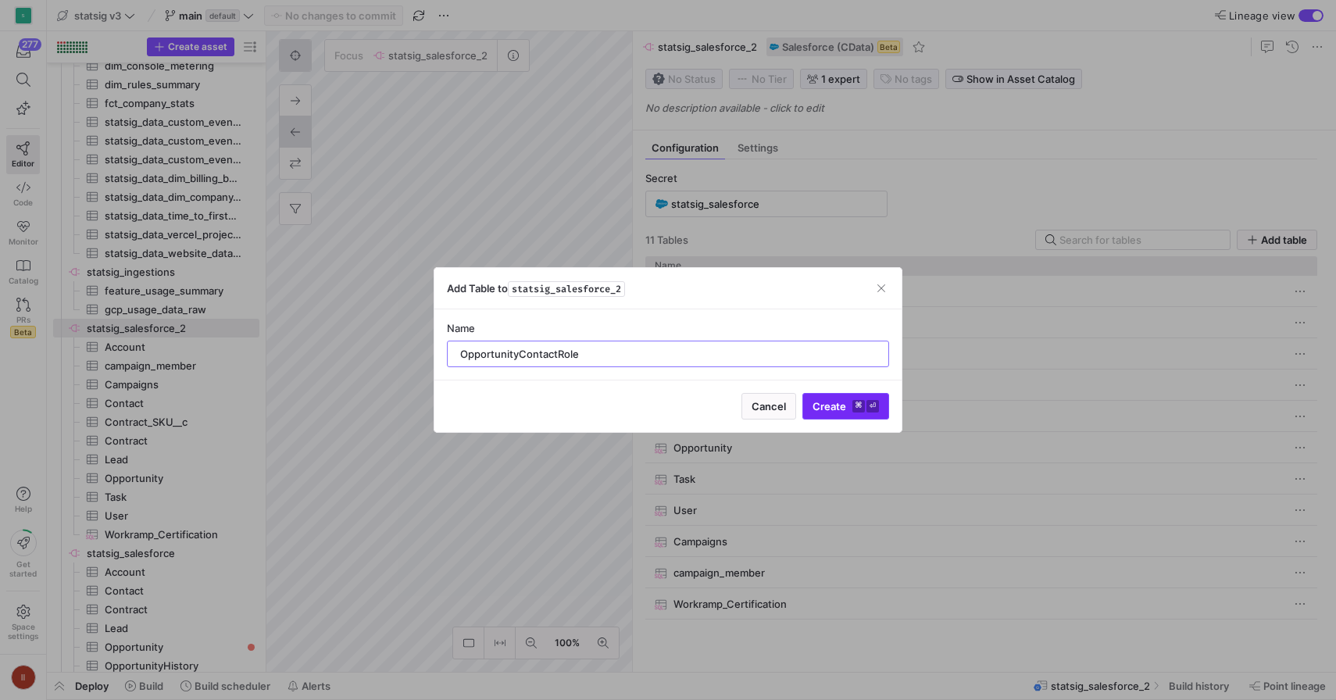
type input "OpportunityContactRole"
click at [840, 403] on span "Create ⌘ ⏎" at bounding box center [846, 406] width 66 height 13
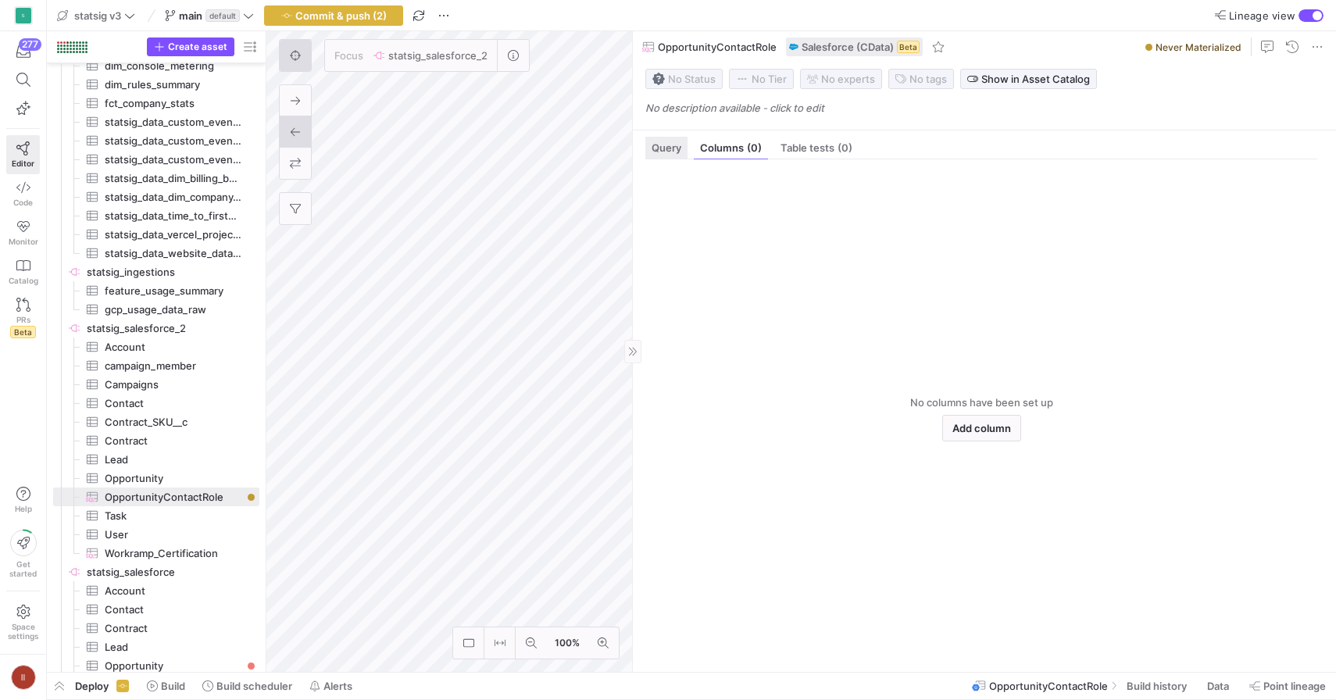
click at [663, 154] on div "Query" at bounding box center [666, 148] width 42 height 23
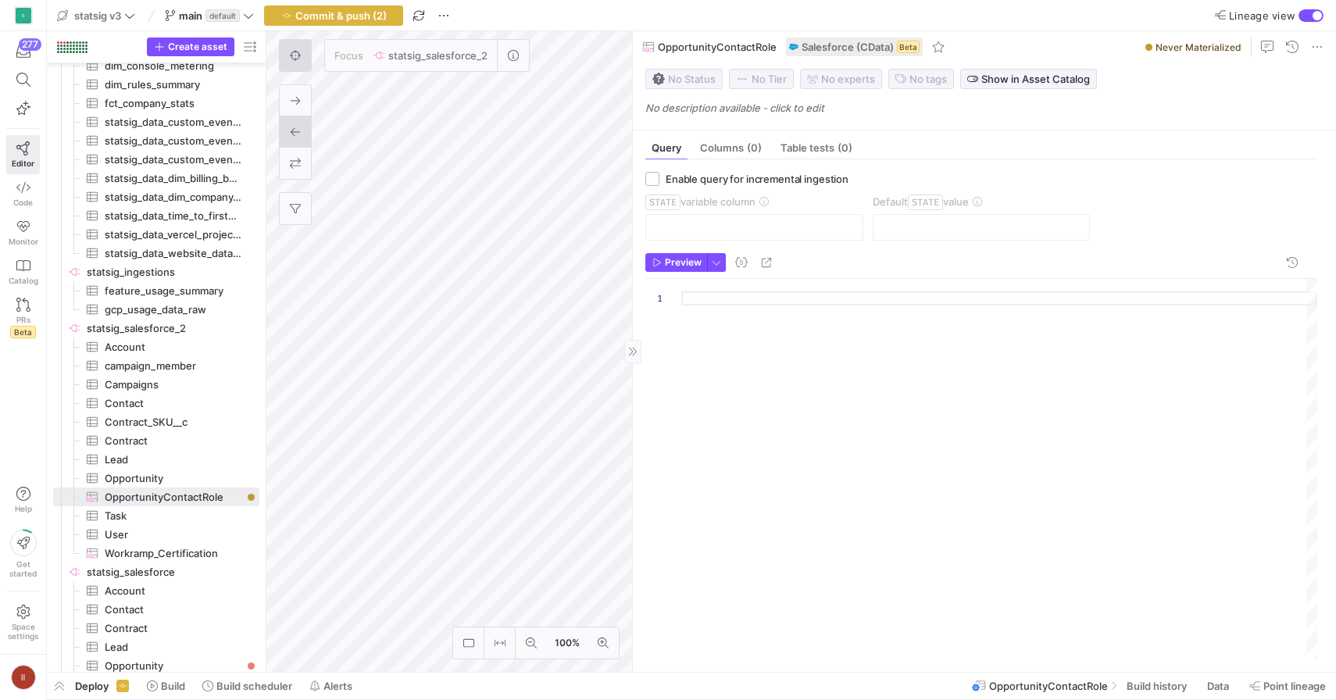
click at [749, 298] on div at bounding box center [999, 469] width 636 height 381
click at [688, 263] on span "Preview" at bounding box center [683, 262] width 37 height 11
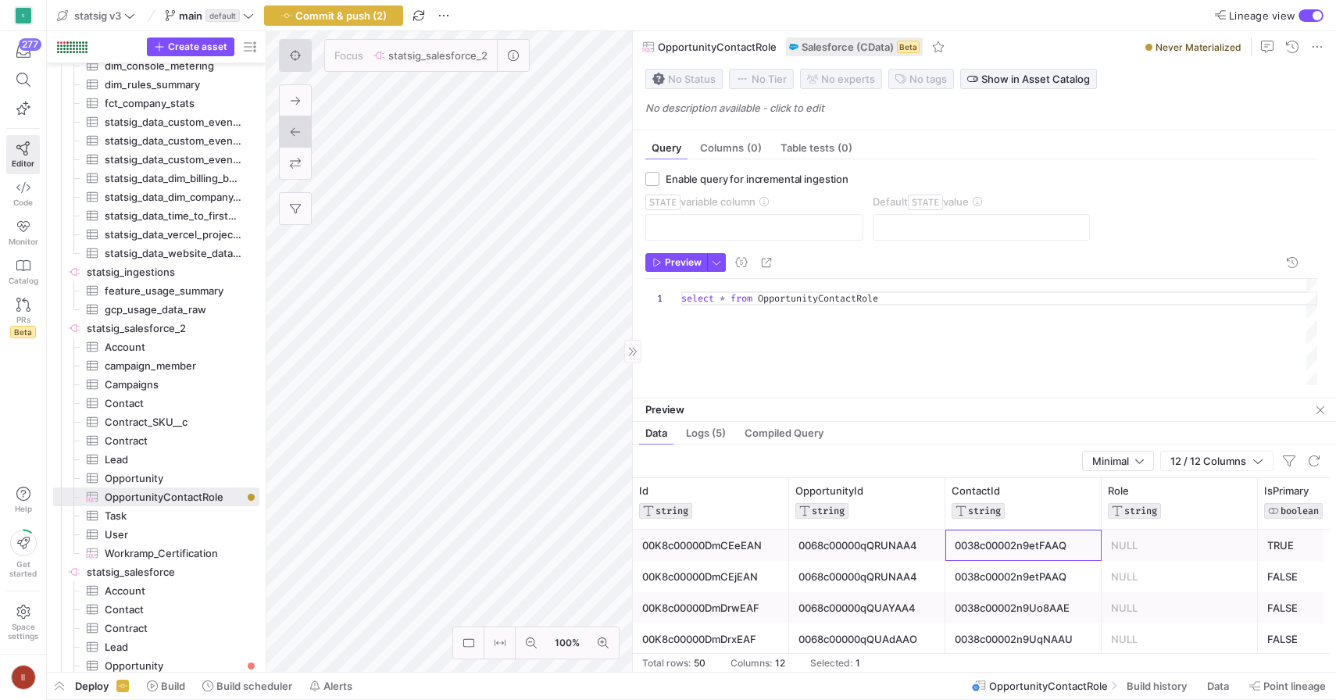
click at [962, 545] on div "0038c00002n9etFAAQ" at bounding box center [1024, 546] width 138 height 30
click at [842, 491] on span "OpportunityId" at bounding box center [829, 490] width 68 height 13
click at [718, 255] on span "button" at bounding box center [716, 262] width 17 height 17
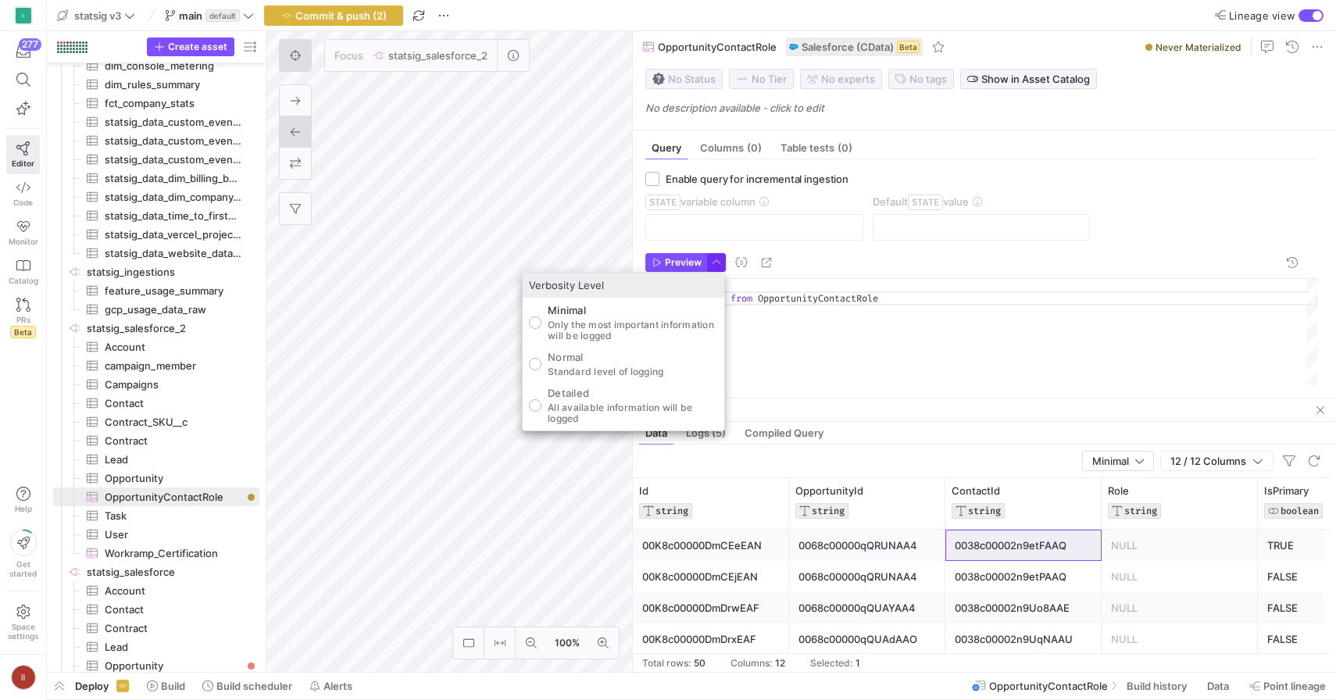
click at [718, 255] on div at bounding box center [668, 350] width 1336 height 700
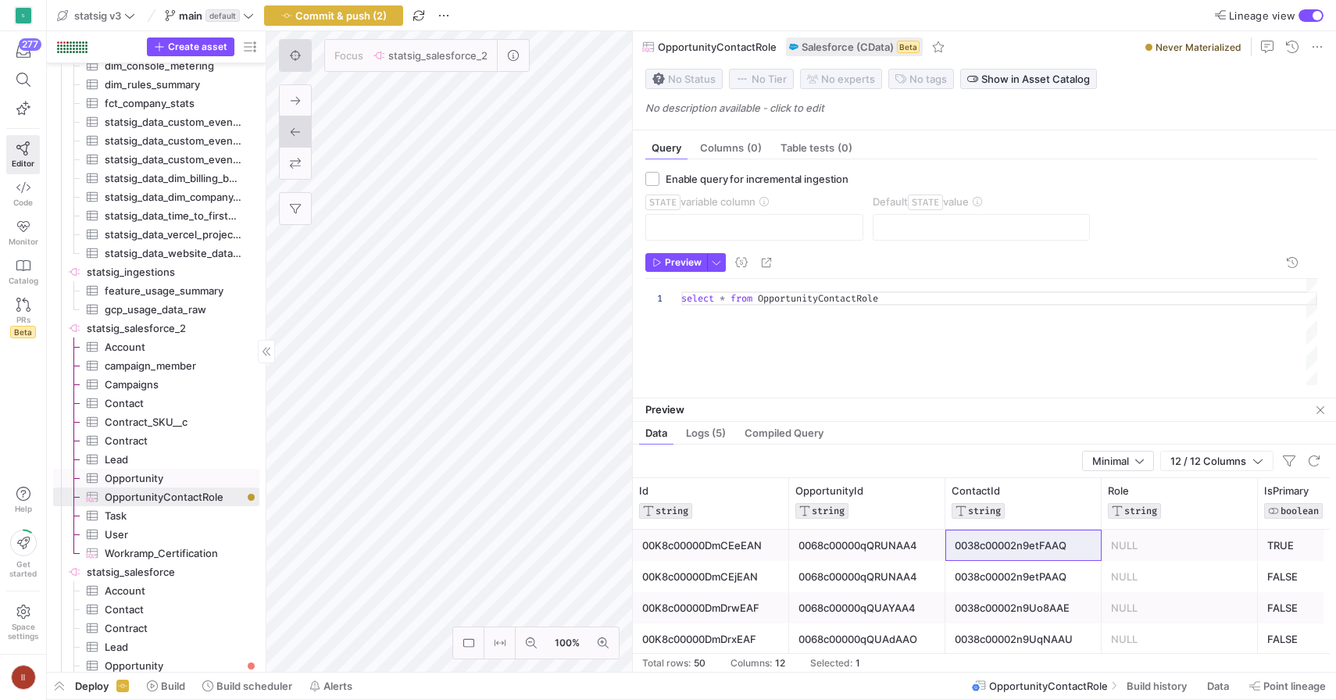
click at [179, 475] on span "Opportunity​​​​​​​​​" at bounding box center [173, 479] width 137 height 18
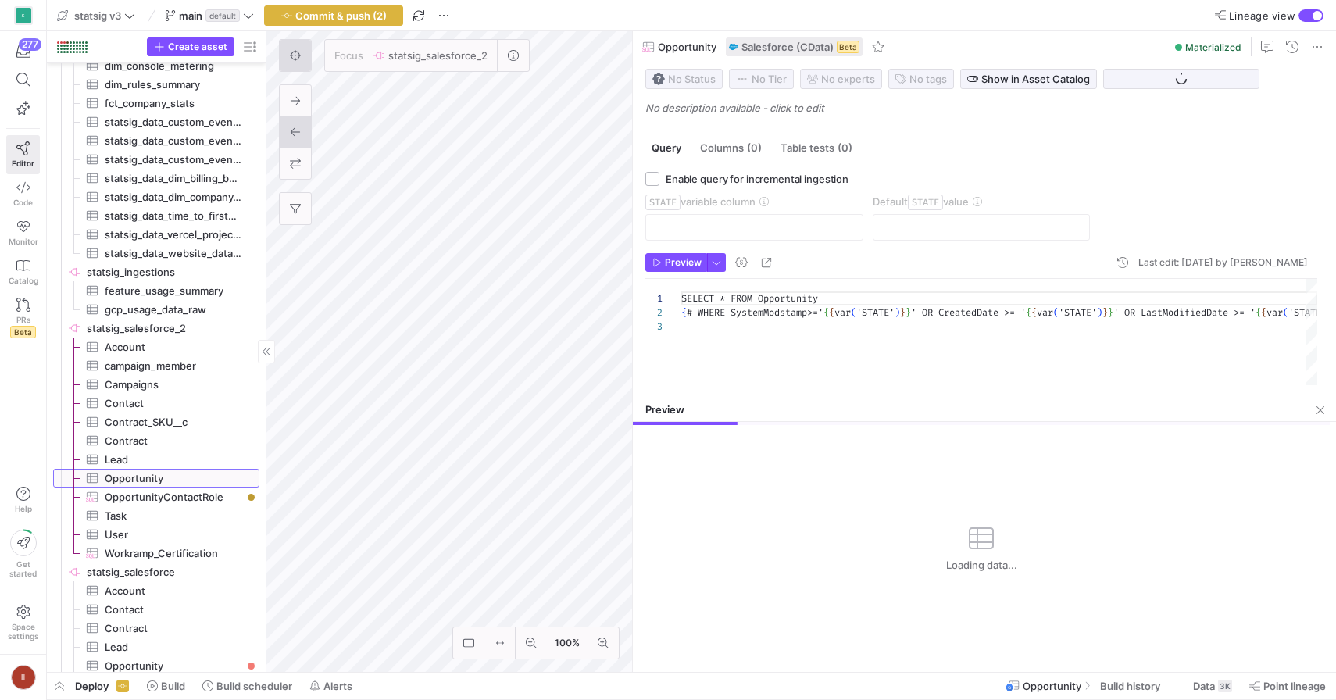
scroll to position [28, 0]
click at [170, 501] on span "OpportunityContactRole​​​​​​​​​" at bounding box center [173, 497] width 137 height 18
type textarea "select * from OpportunityContactRole"
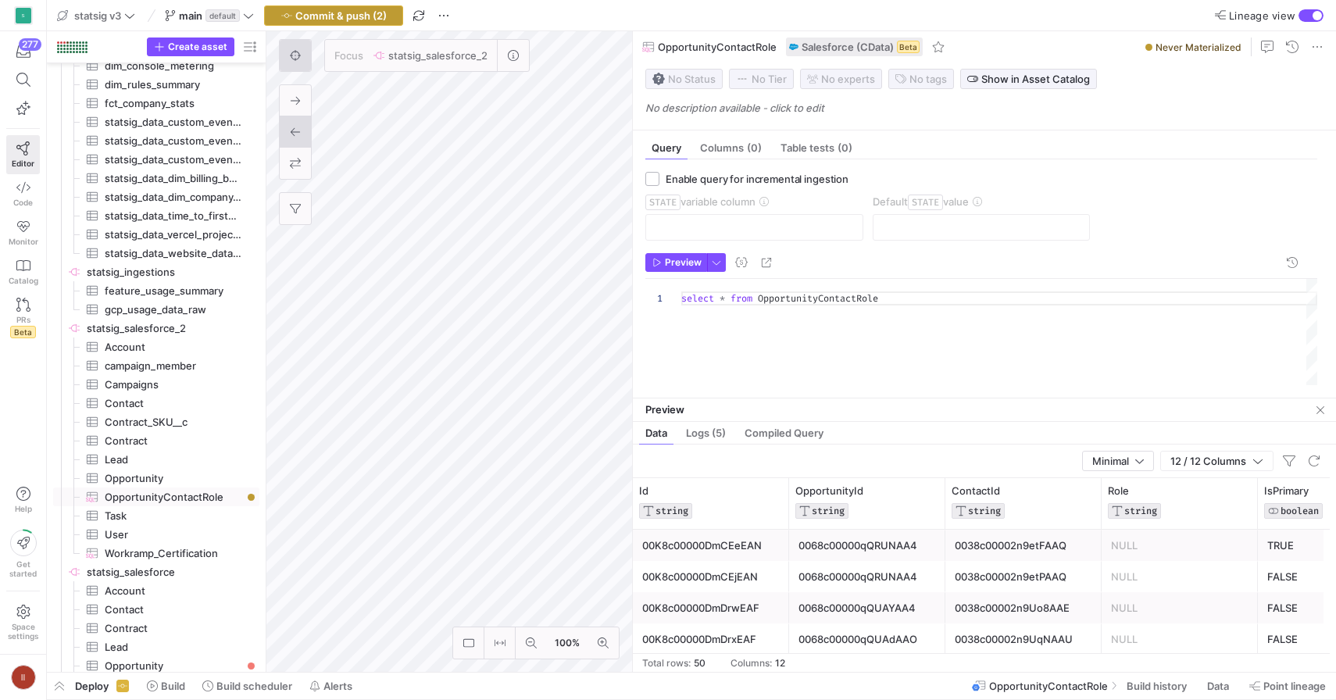
click at [359, 19] on span "Commit & push (2)" at bounding box center [340, 15] width 91 height 13
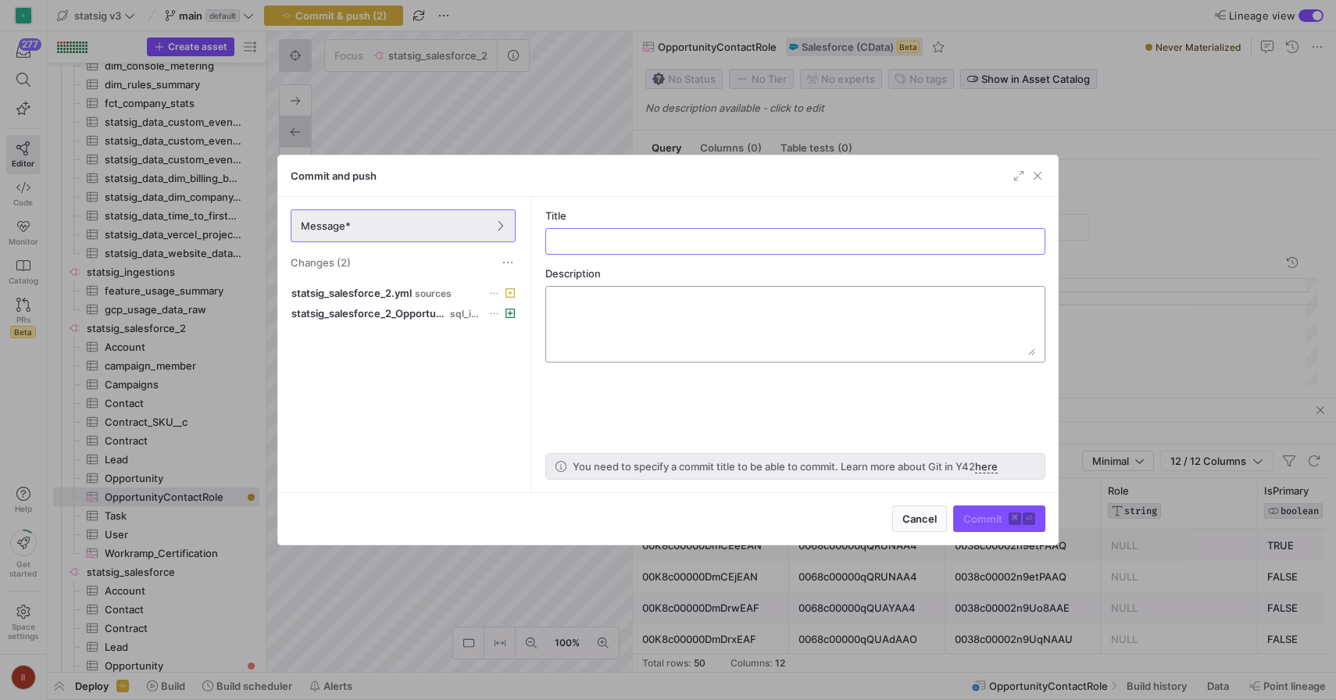
type input "."
click at [689, 241] on input "Added contact roles to salesfroce 2" at bounding box center [795, 241] width 473 height 13
type input "Added contact roles to salesforce 2"
click at [992, 522] on span "Commit ⌘ ⏎" at bounding box center [999, 519] width 72 height 13
